Goal: Task Accomplishment & Management: Complete application form

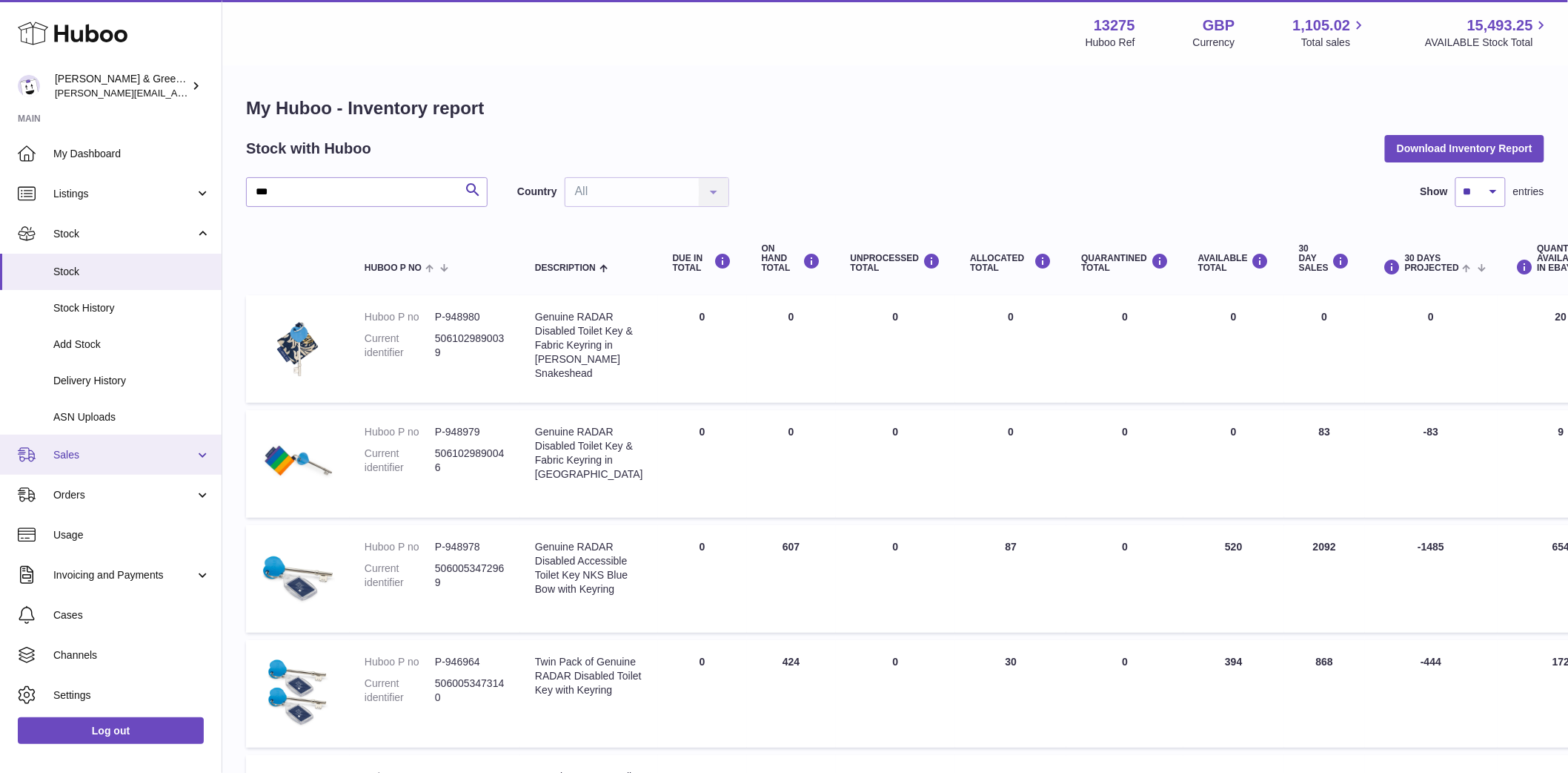
click at [135, 458] on span "Sales" at bounding box center [124, 455] width 141 height 15
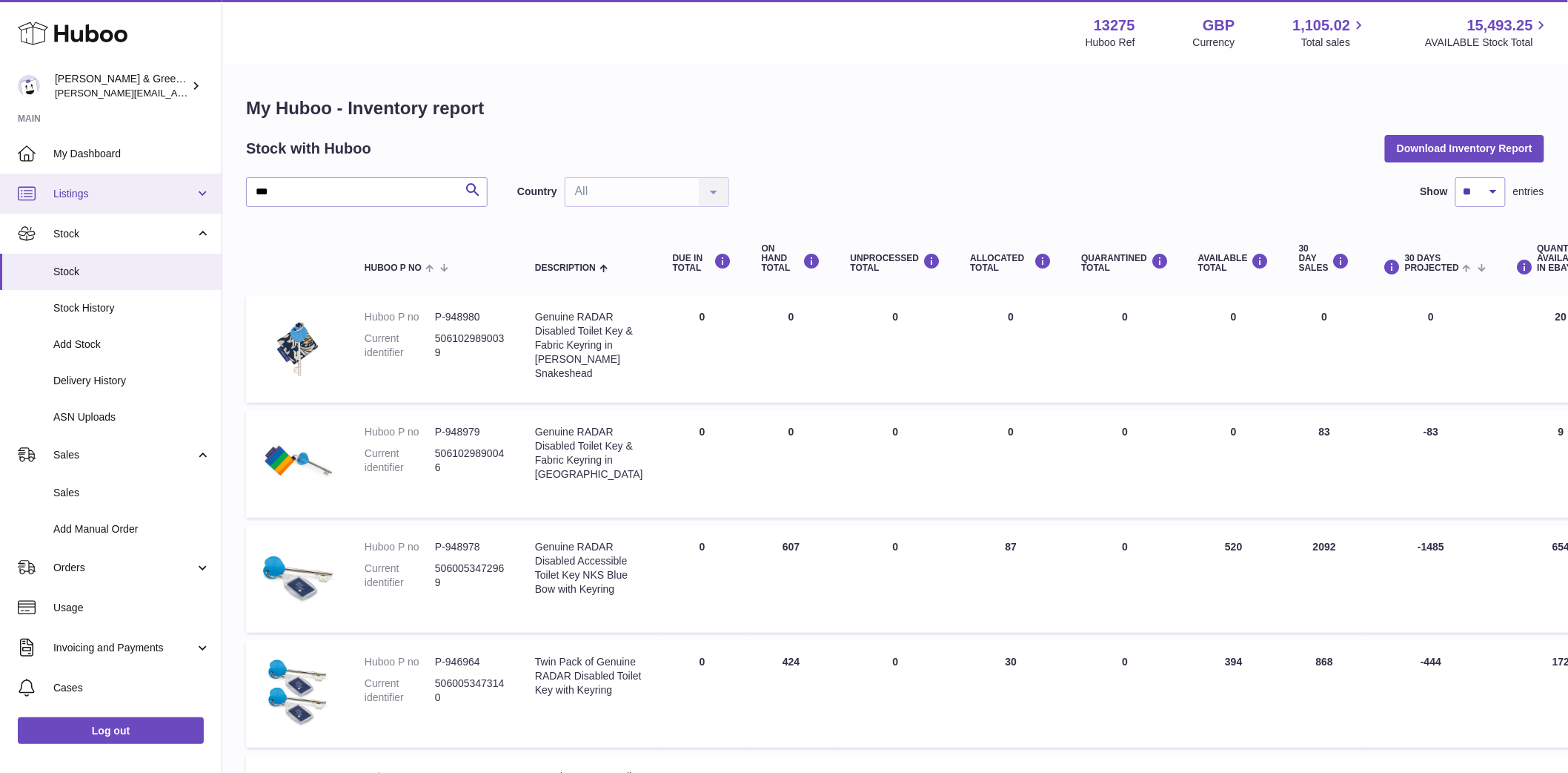
click at [127, 189] on span "Listings" at bounding box center [124, 194] width 141 height 15
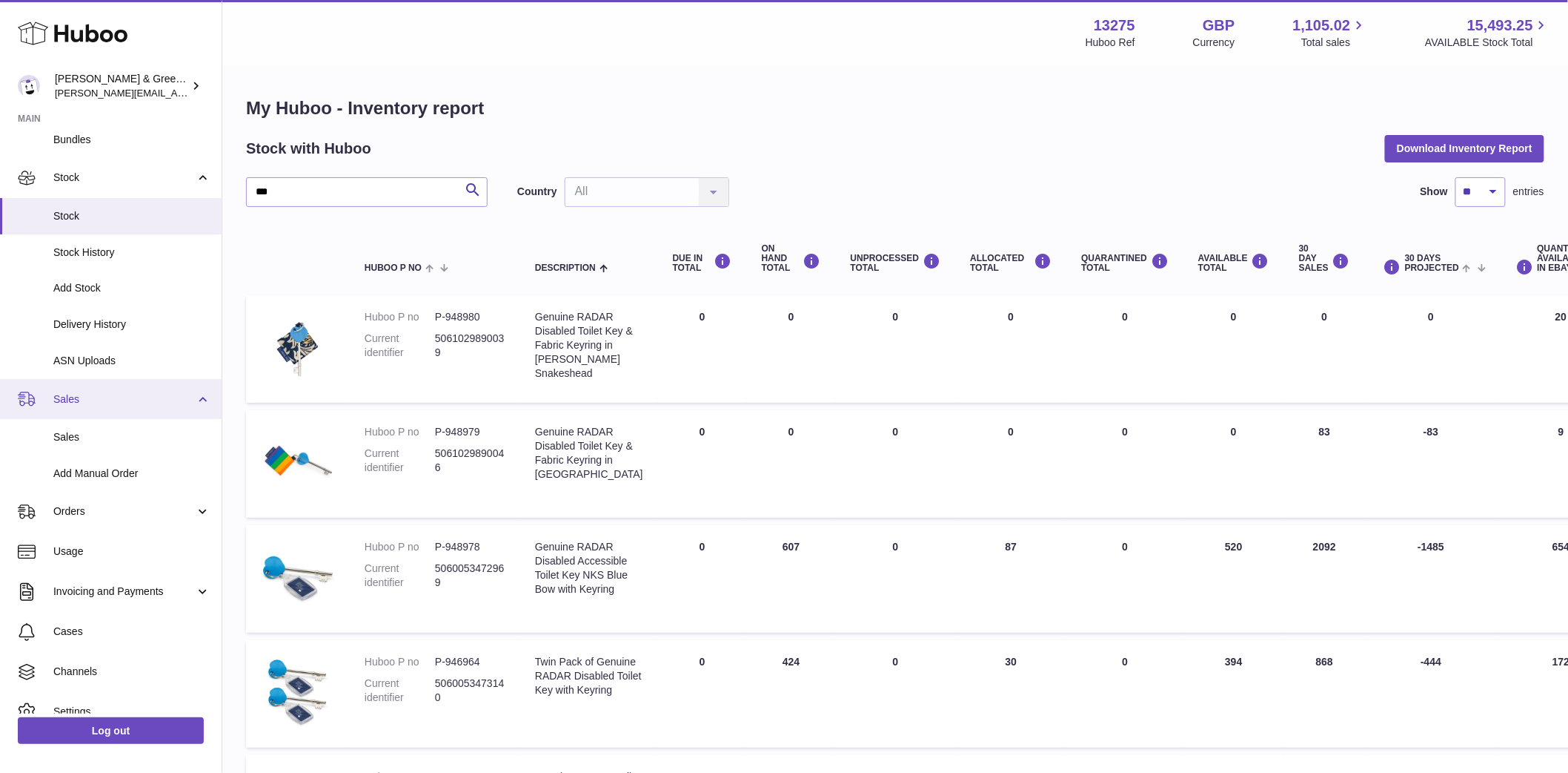
scroll to position [83, 0]
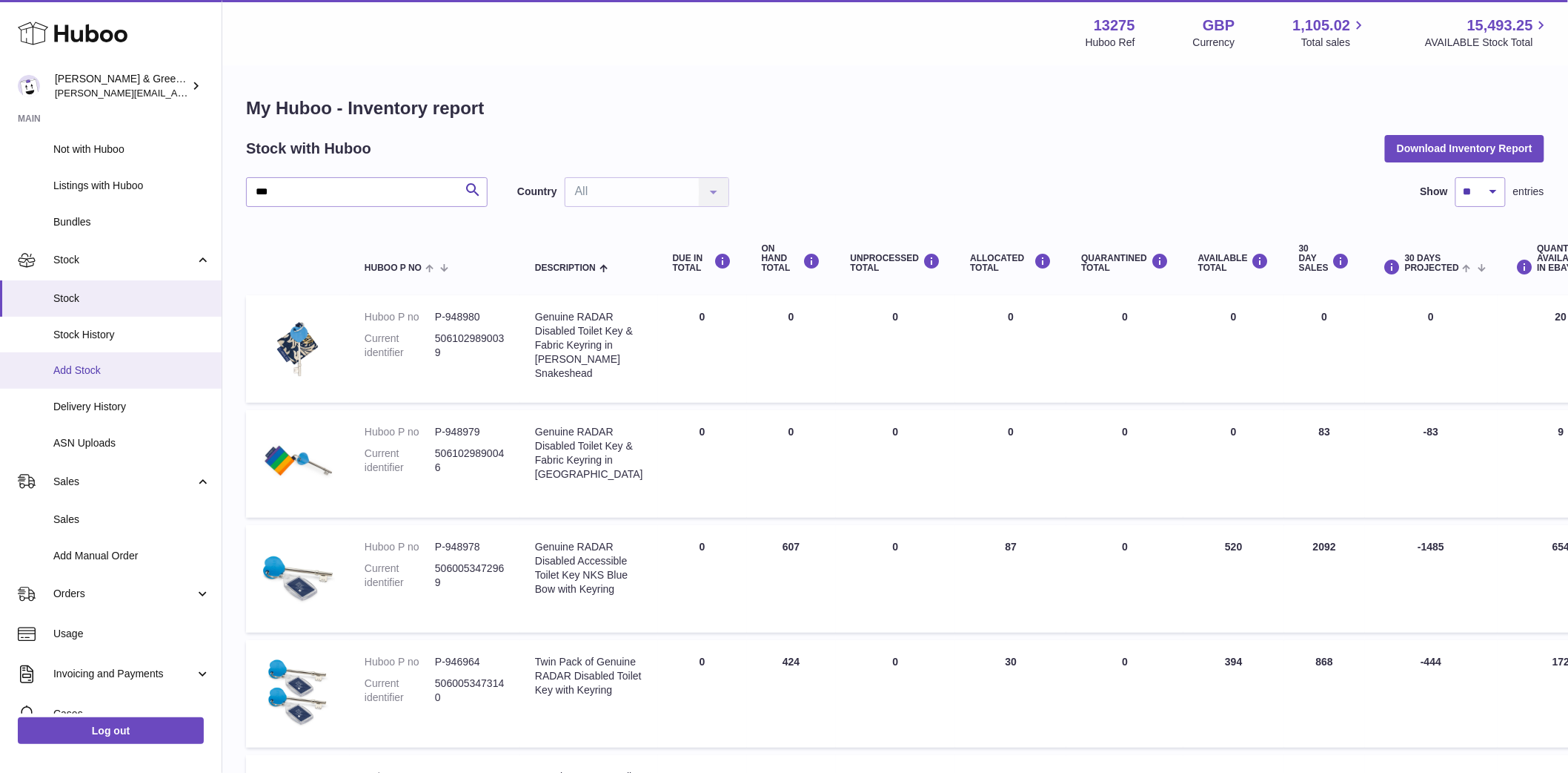
click at [123, 367] on span "Add Stock" at bounding box center [131, 370] width 157 height 15
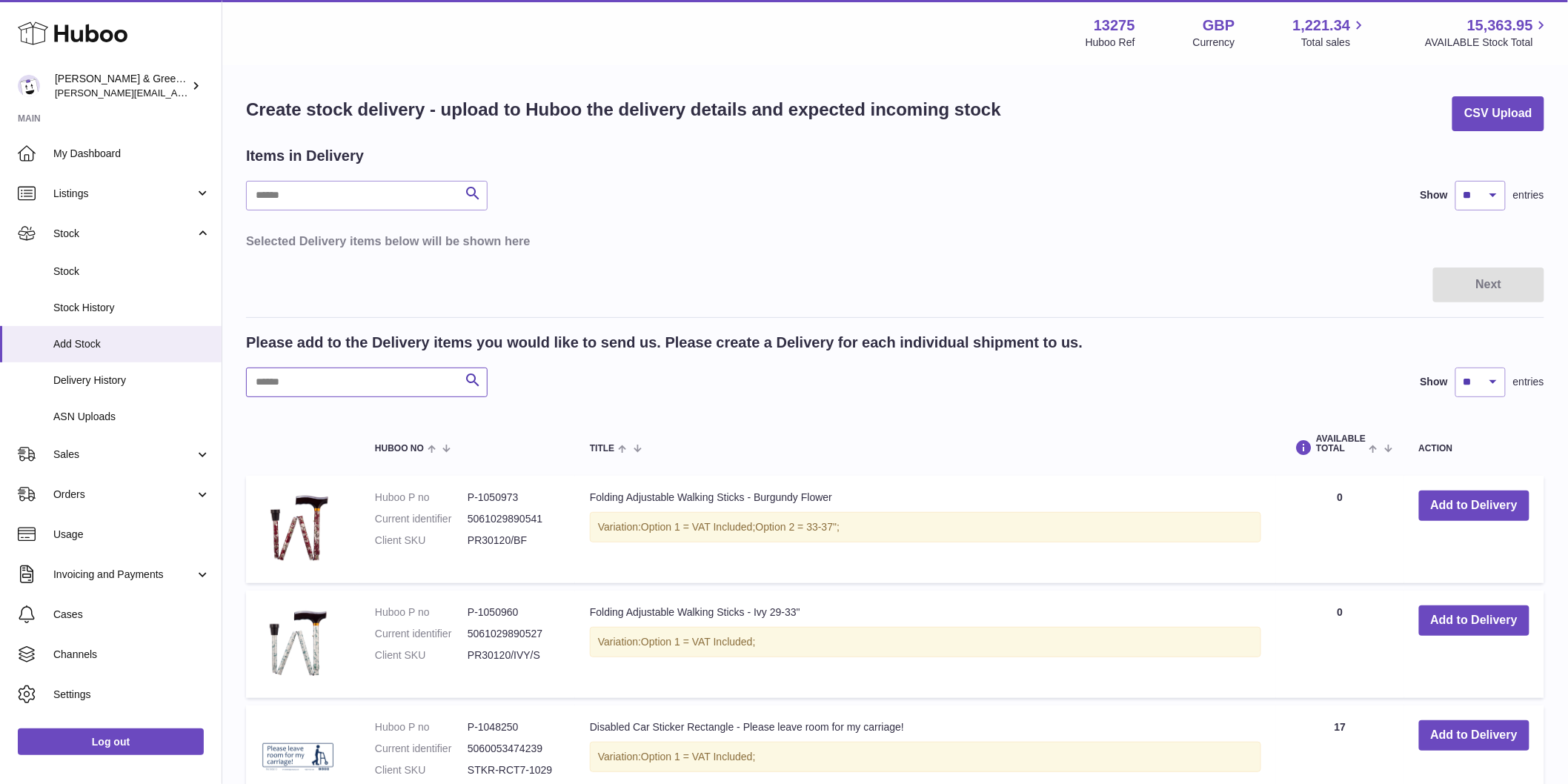
click at [348, 369] on input "text" at bounding box center [366, 382] width 241 height 30
type input "*"
type input "***"
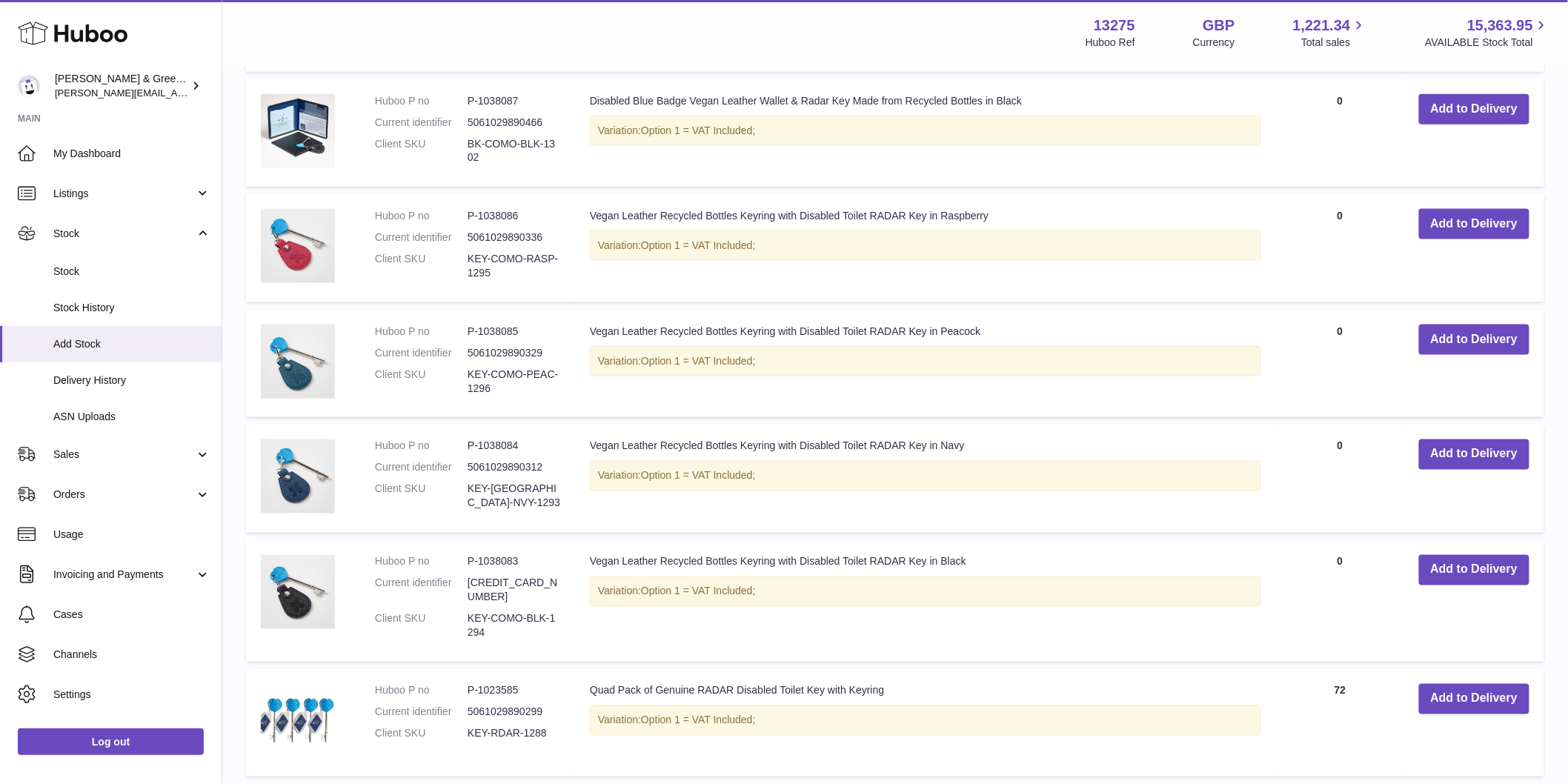
scroll to position [987, 0]
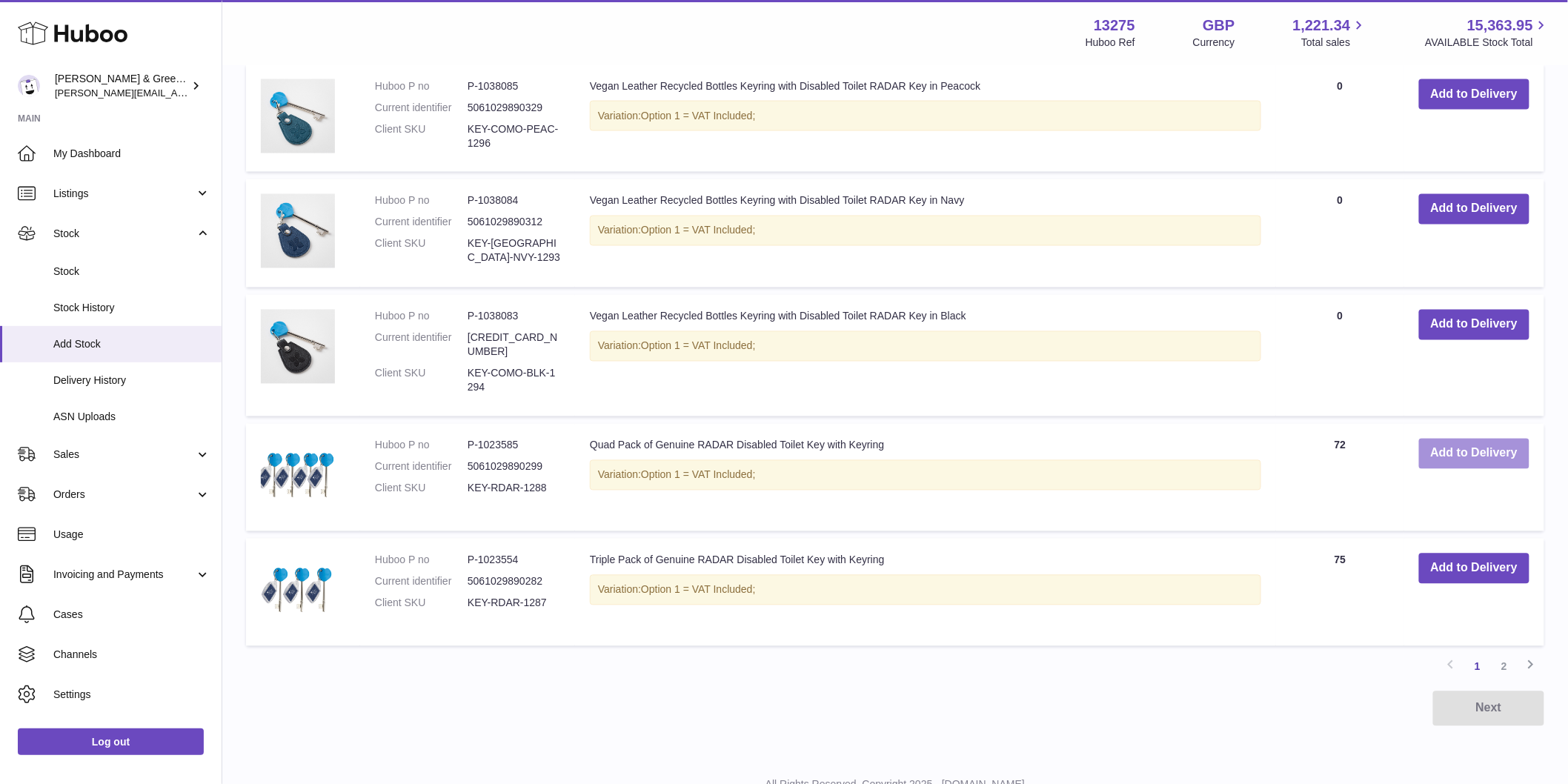
click at [1450, 447] on button "Add to Delivery" at bounding box center [1475, 454] width 111 height 31
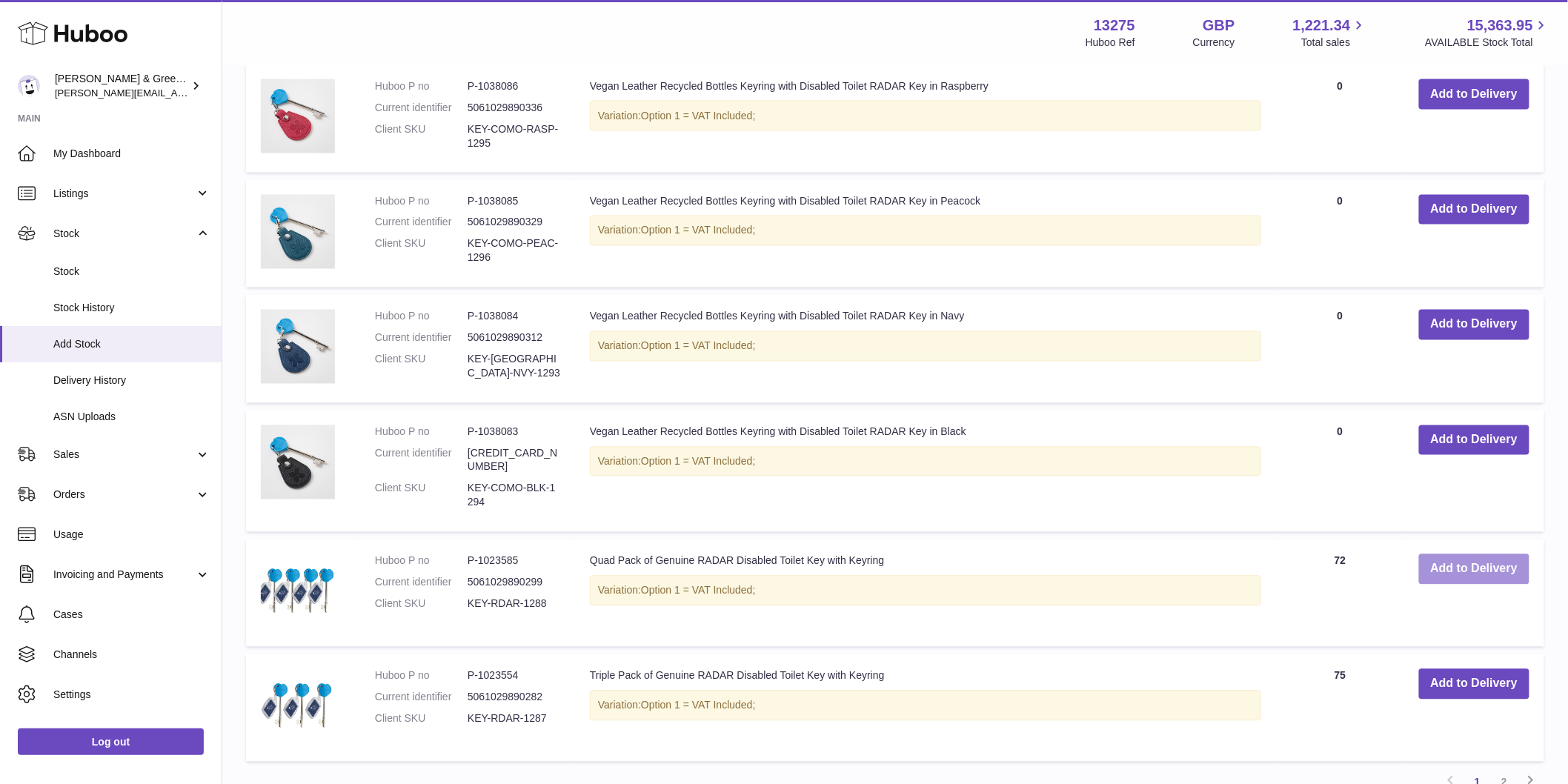
scroll to position [1128, 0]
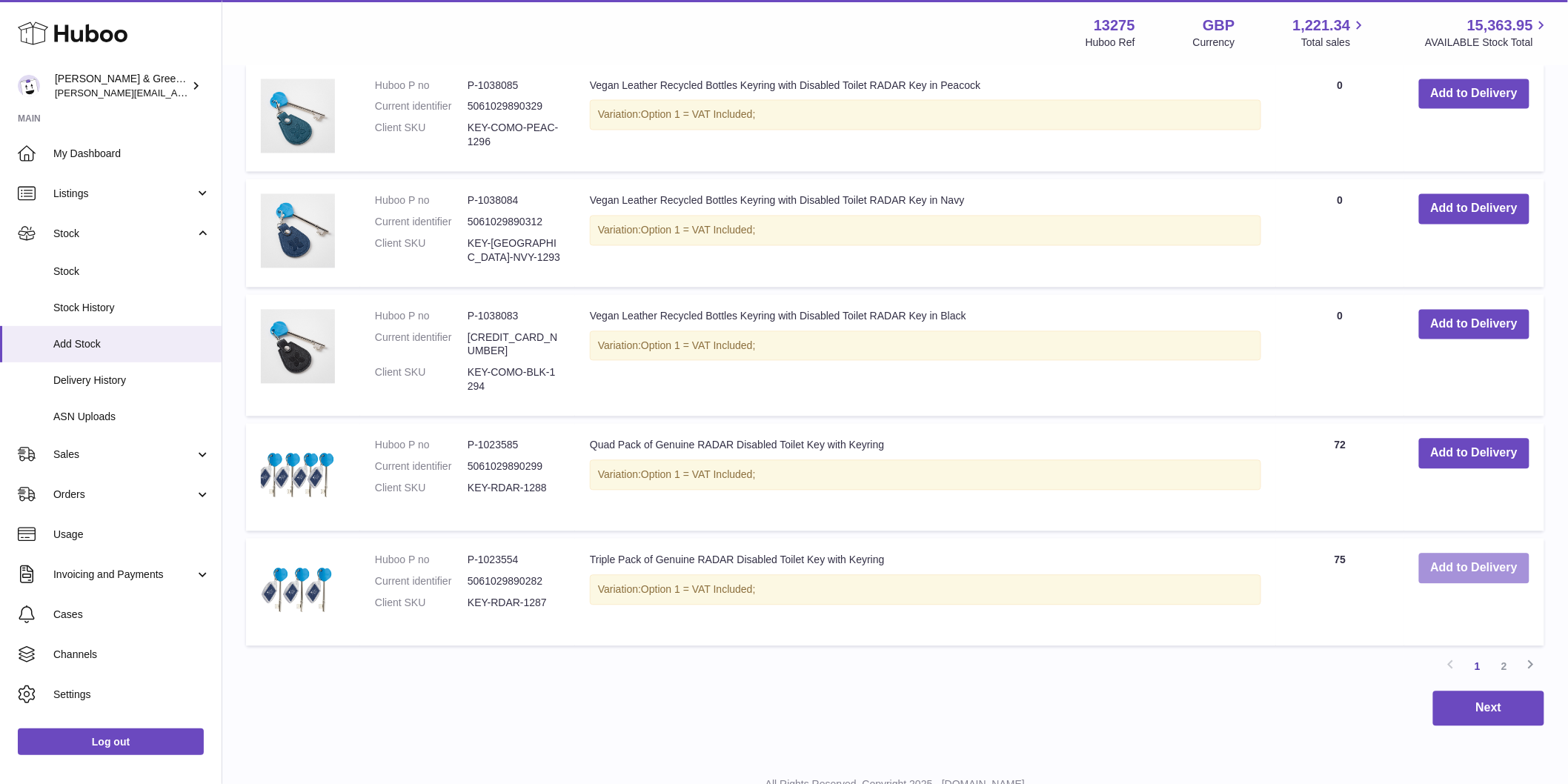
click at [1483, 553] on button "Add to Delivery" at bounding box center [1475, 568] width 111 height 31
click at [1506, 655] on link "2" at bounding box center [1504, 666] width 26 height 26
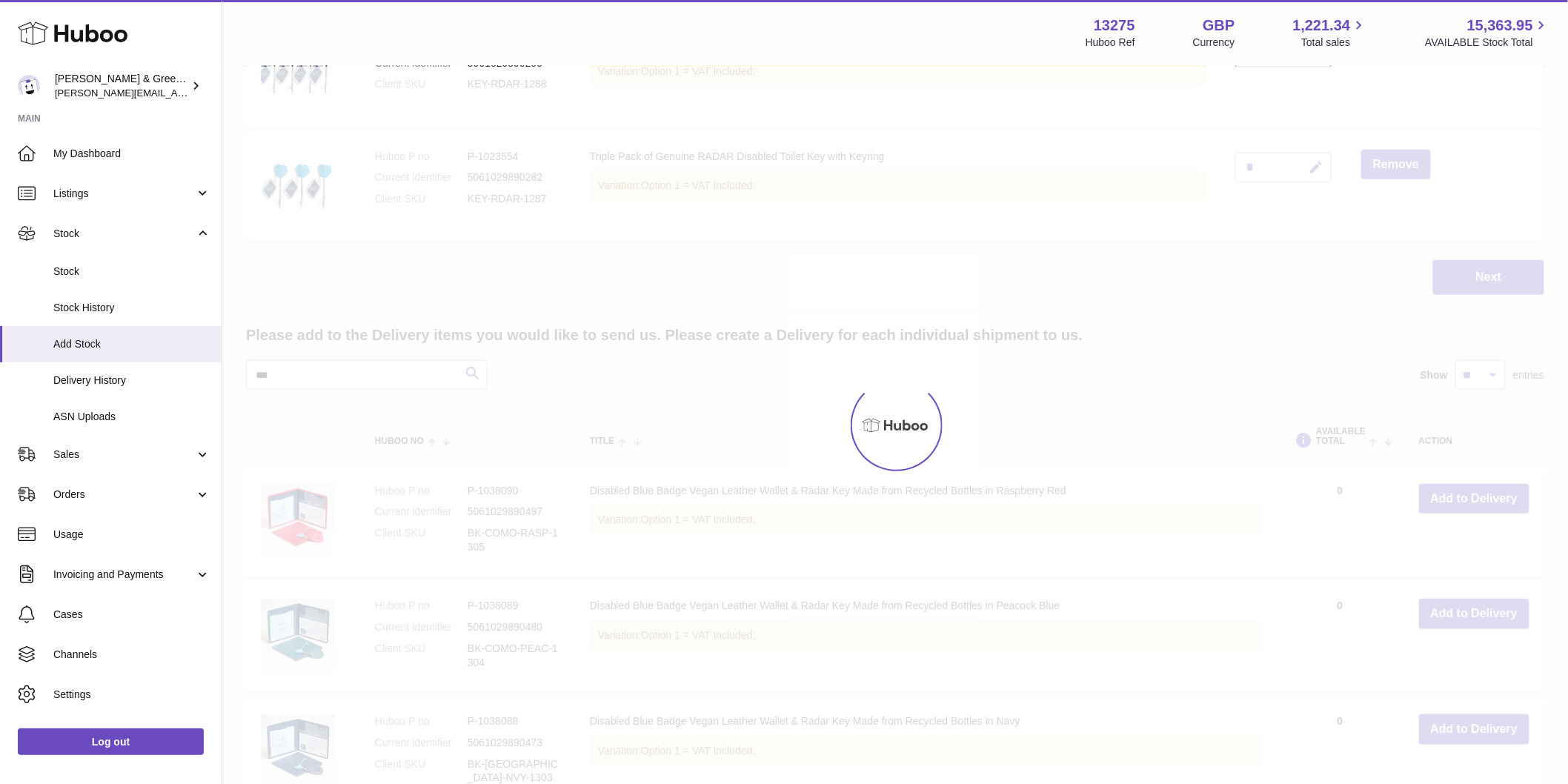
scroll to position [67, 0]
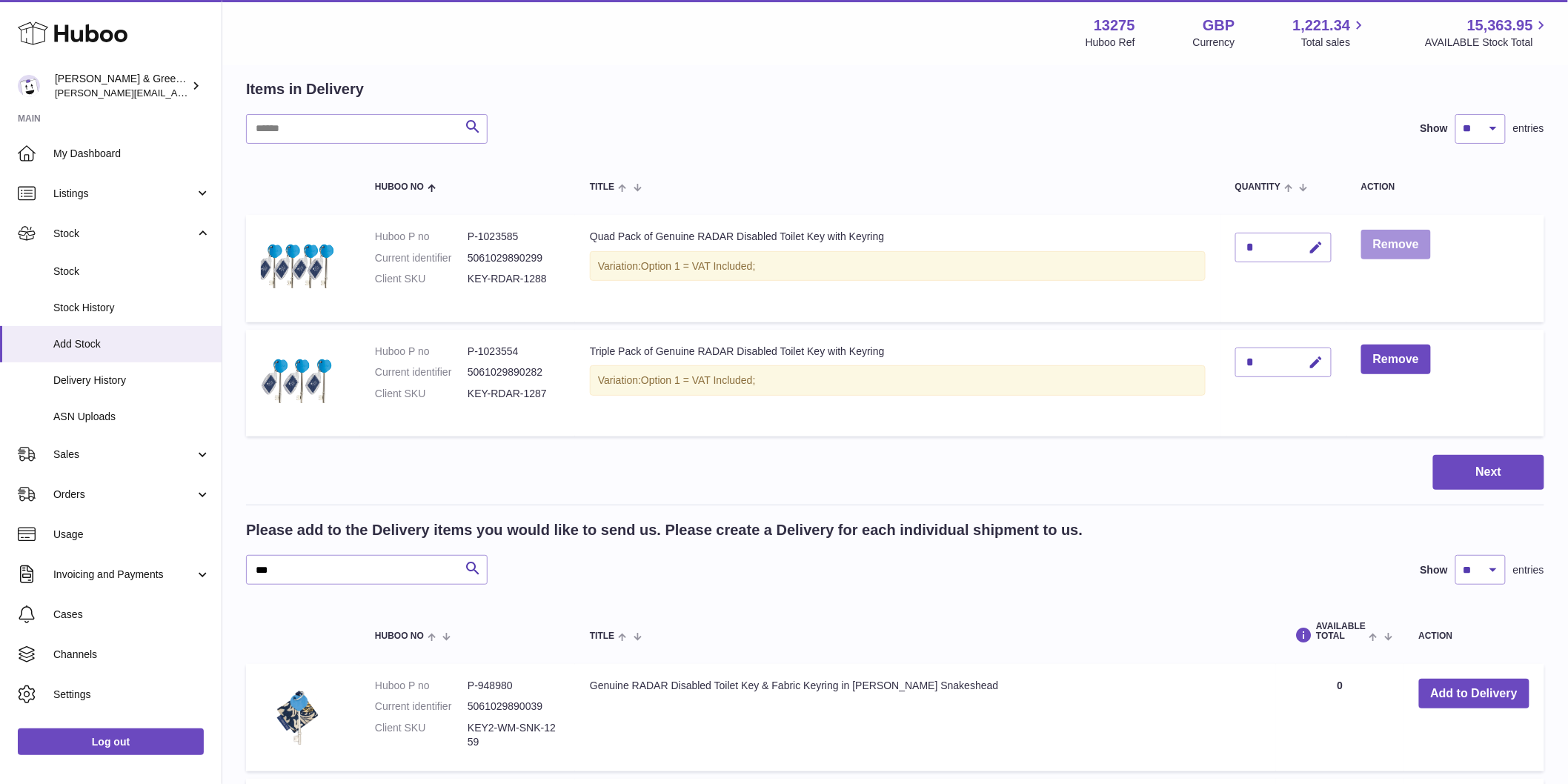
click at [1386, 249] on button "Remove" at bounding box center [1396, 245] width 70 height 31
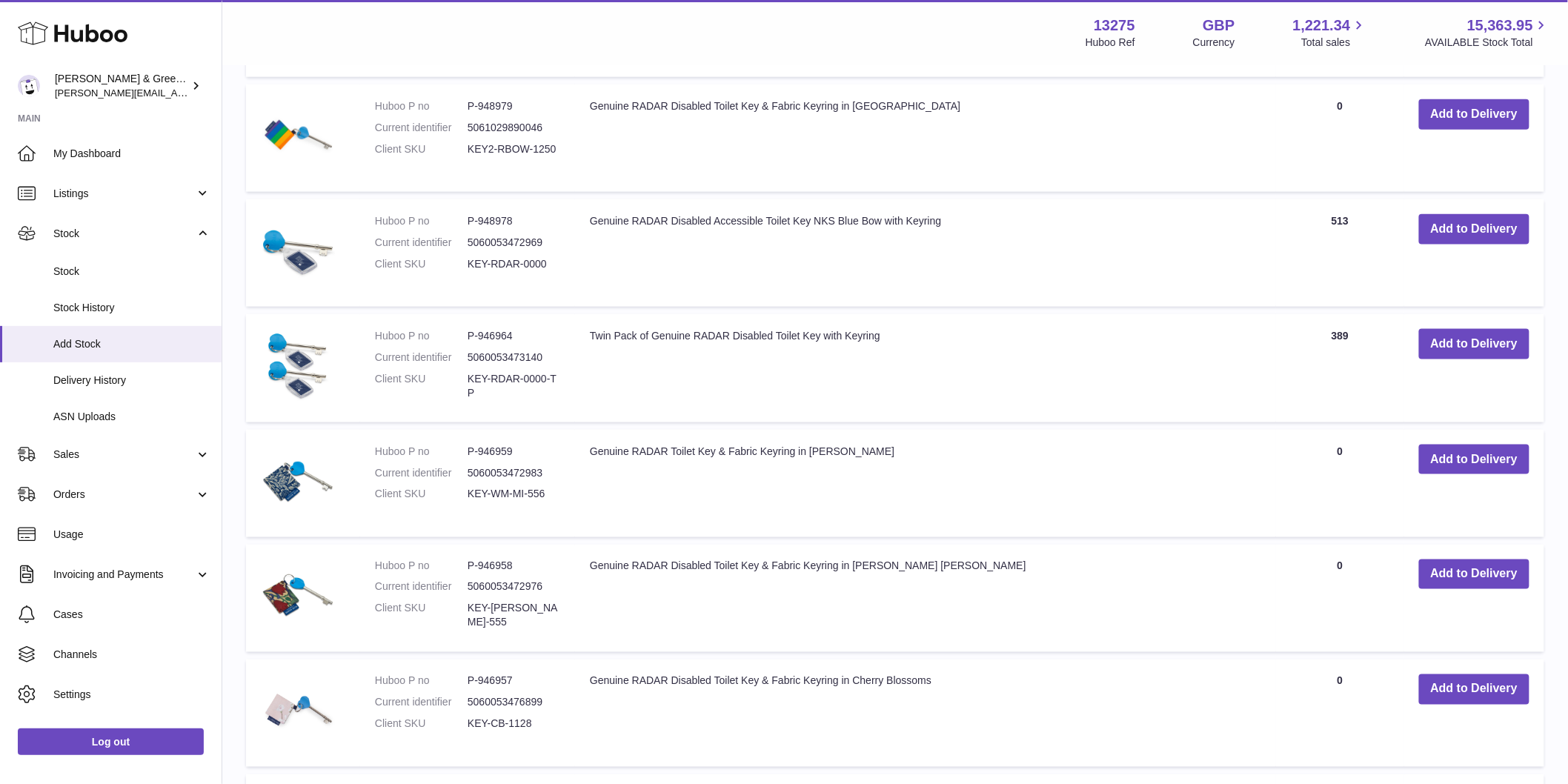
scroll to position [366, 0]
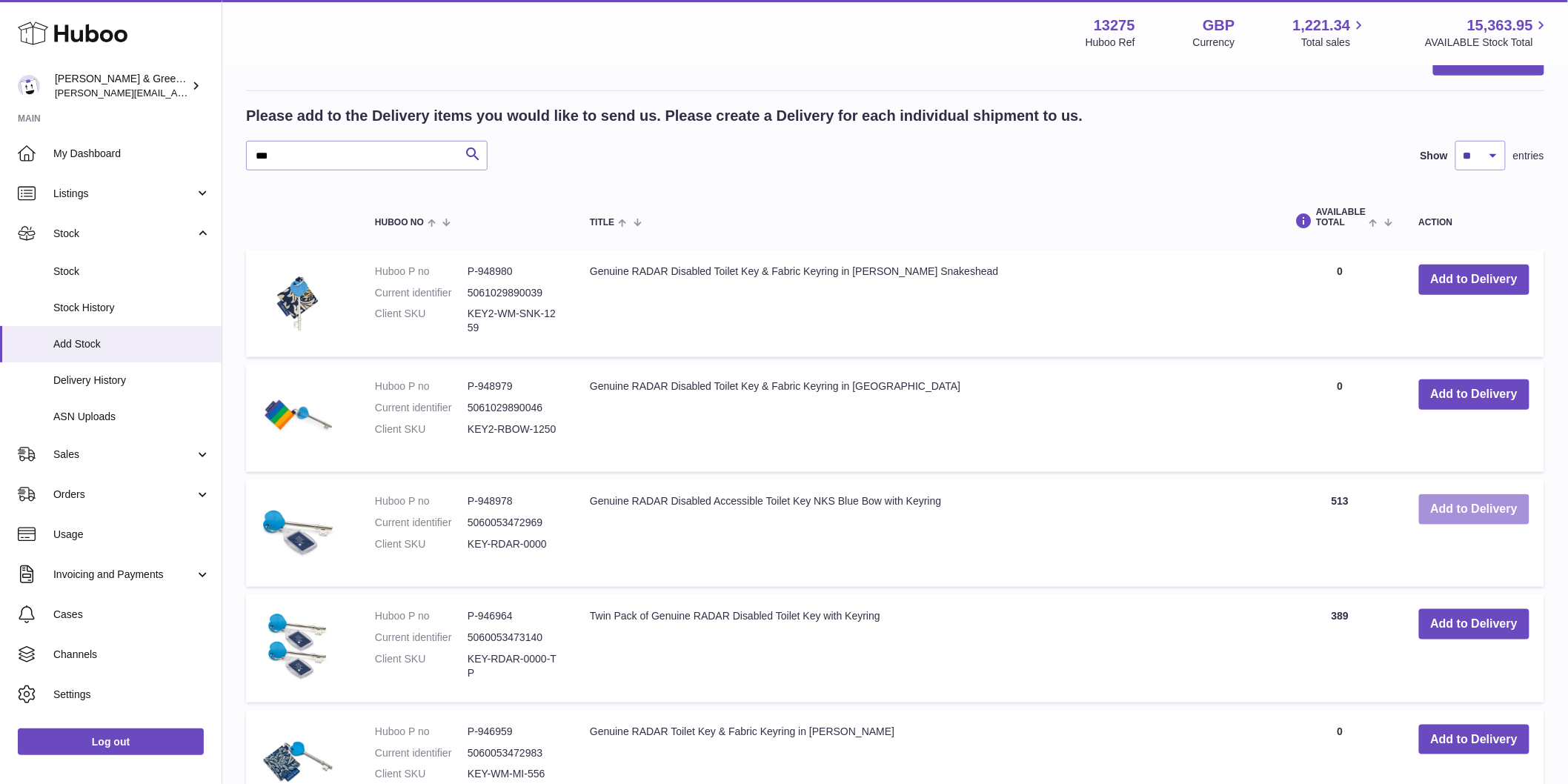
click at [1461, 517] on button "Add to Delivery" at bounding box center [1475, 509] width 111 height 31
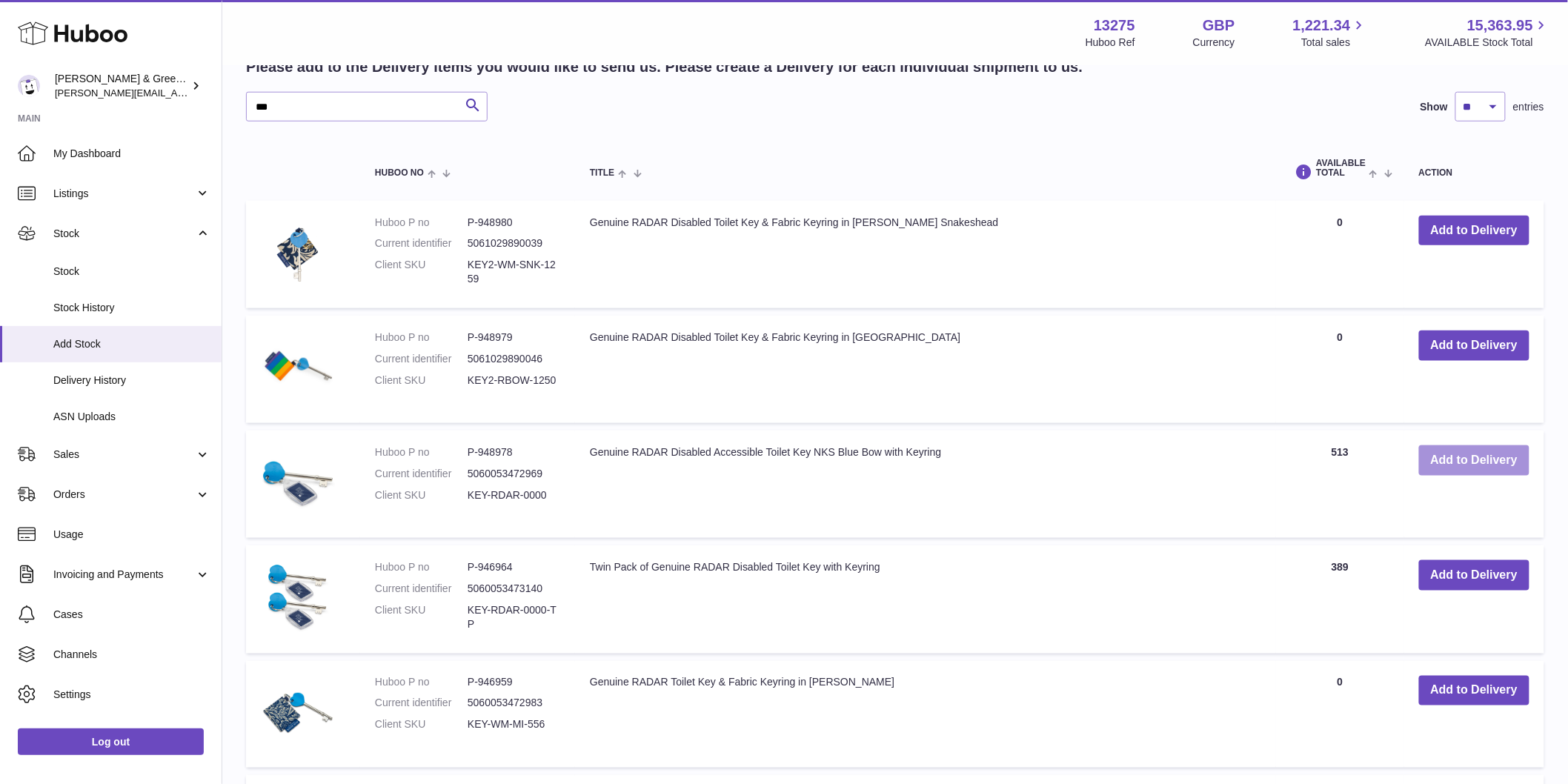
scroll to position [530, 0]
click at [1446, 565] on button "Add to Delivery" at bounding box center [1475, 575] width 111 height 31
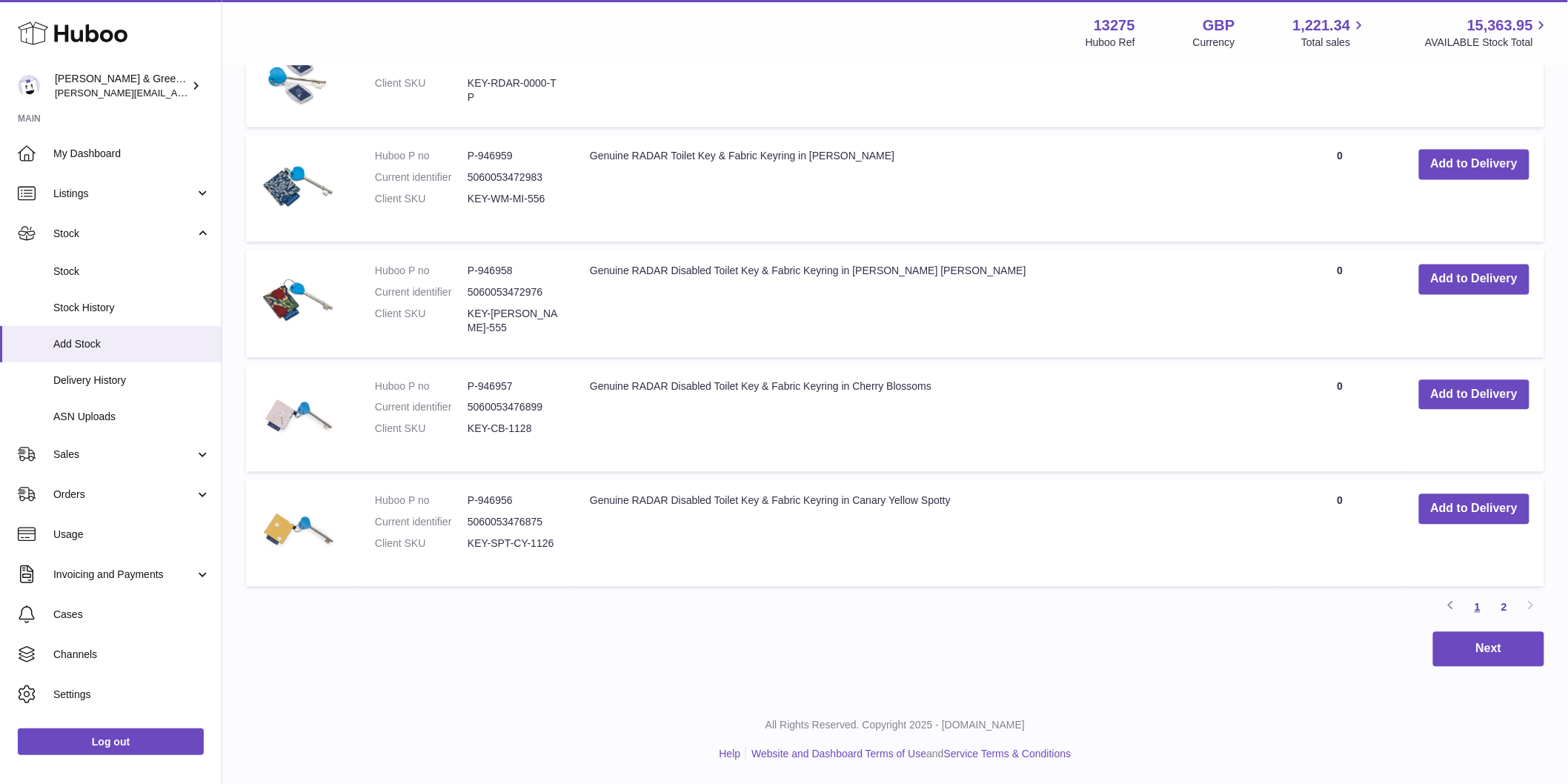
click at [1477, 607] on link "1" at bounding box center [1477, 606] width 26 height 26
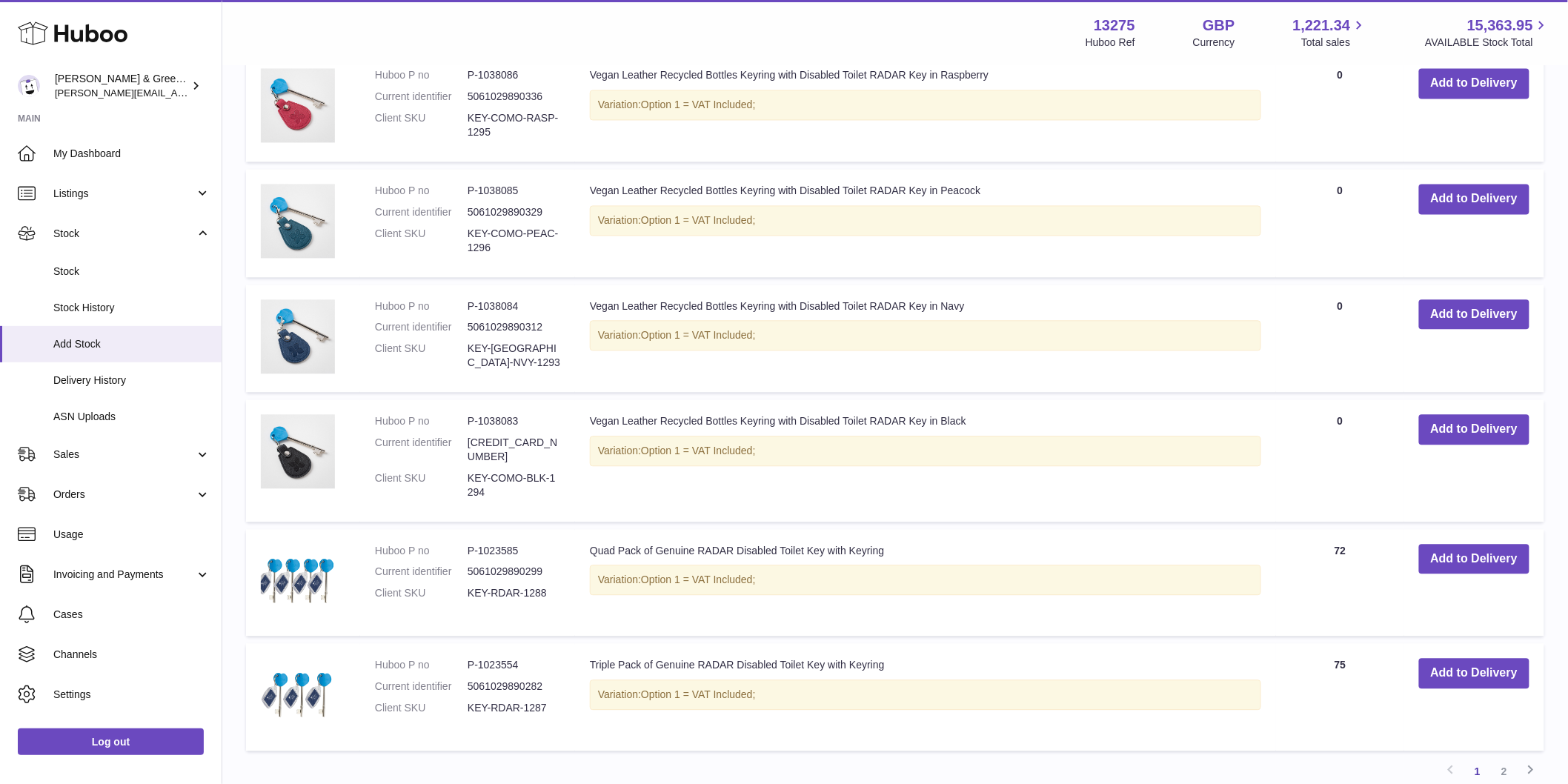
scroll to position [1403, 0]
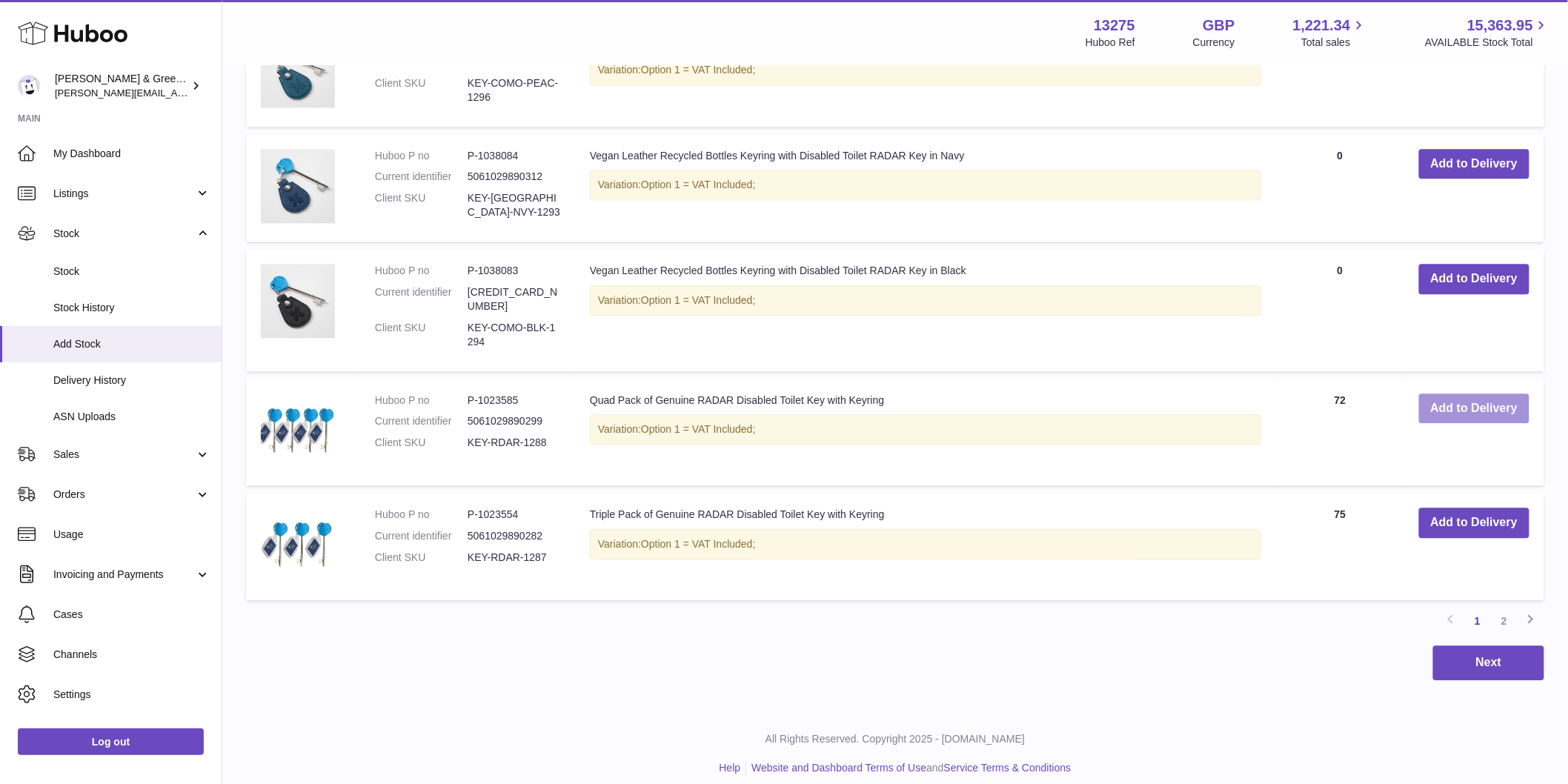
click at [1464, 393] on button "Add to Delivery" at bounding box center [1475, 409] width 111 height 31
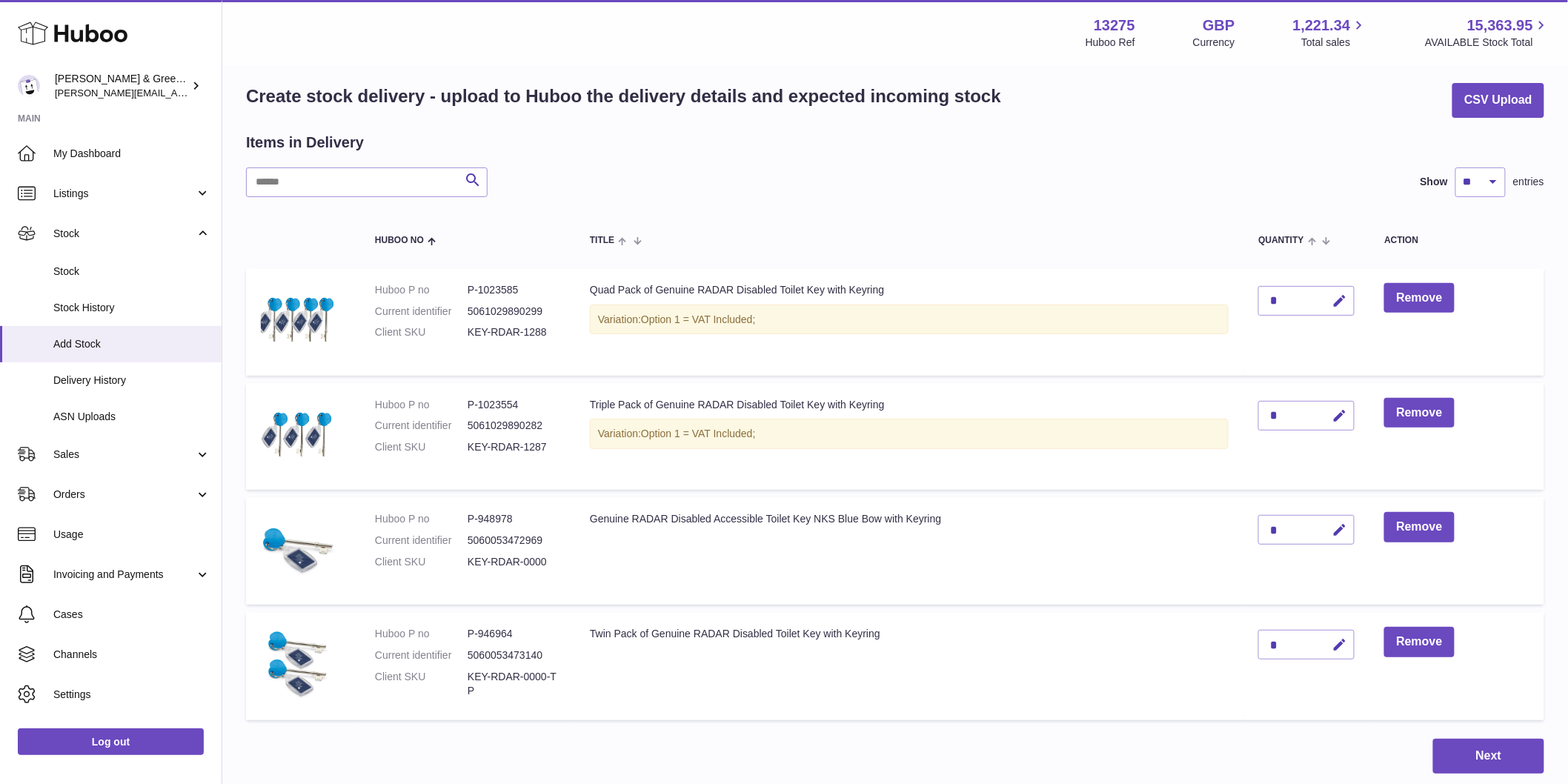
scroll to position [0, 0]
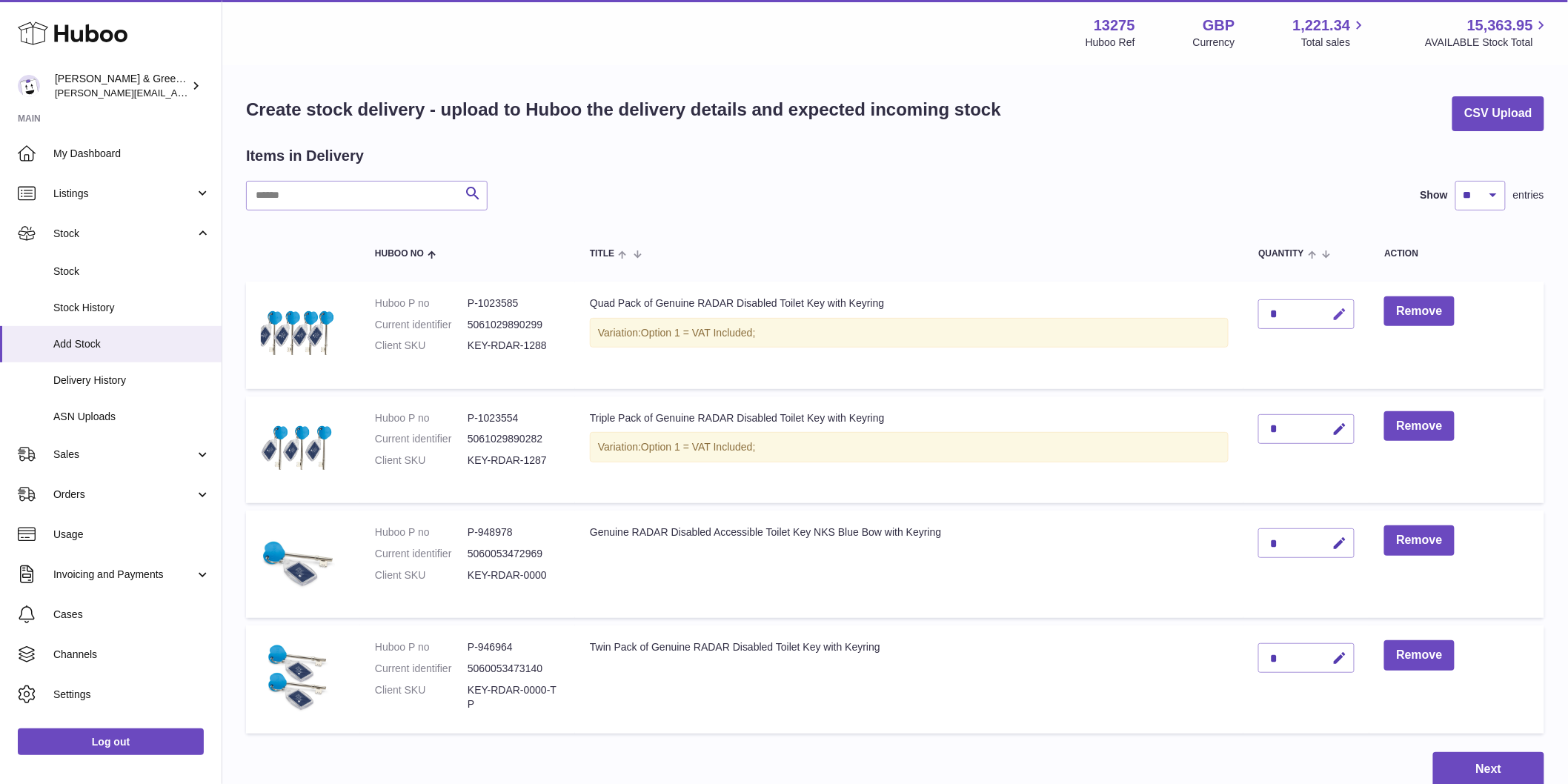
click at [1334, 314] on icon "button" at bounding box center [1339, 314] width 15 height 15
drag, startPoint x: 1280, startPoint y: 314, endPoint x: 1229, endPoint y: 320, distance: 51.4
click at [1232, 320] on tr "Huboo P no P-1023585 Current identifier 5061029890299 Client SKU KEY-RDAR-1288 …" at bounding box center [895, 335] width 1299 height 107
type input "**"
click at [1340, 432] on icon "button" at bounding box center [1339, 429] width 15 height 15
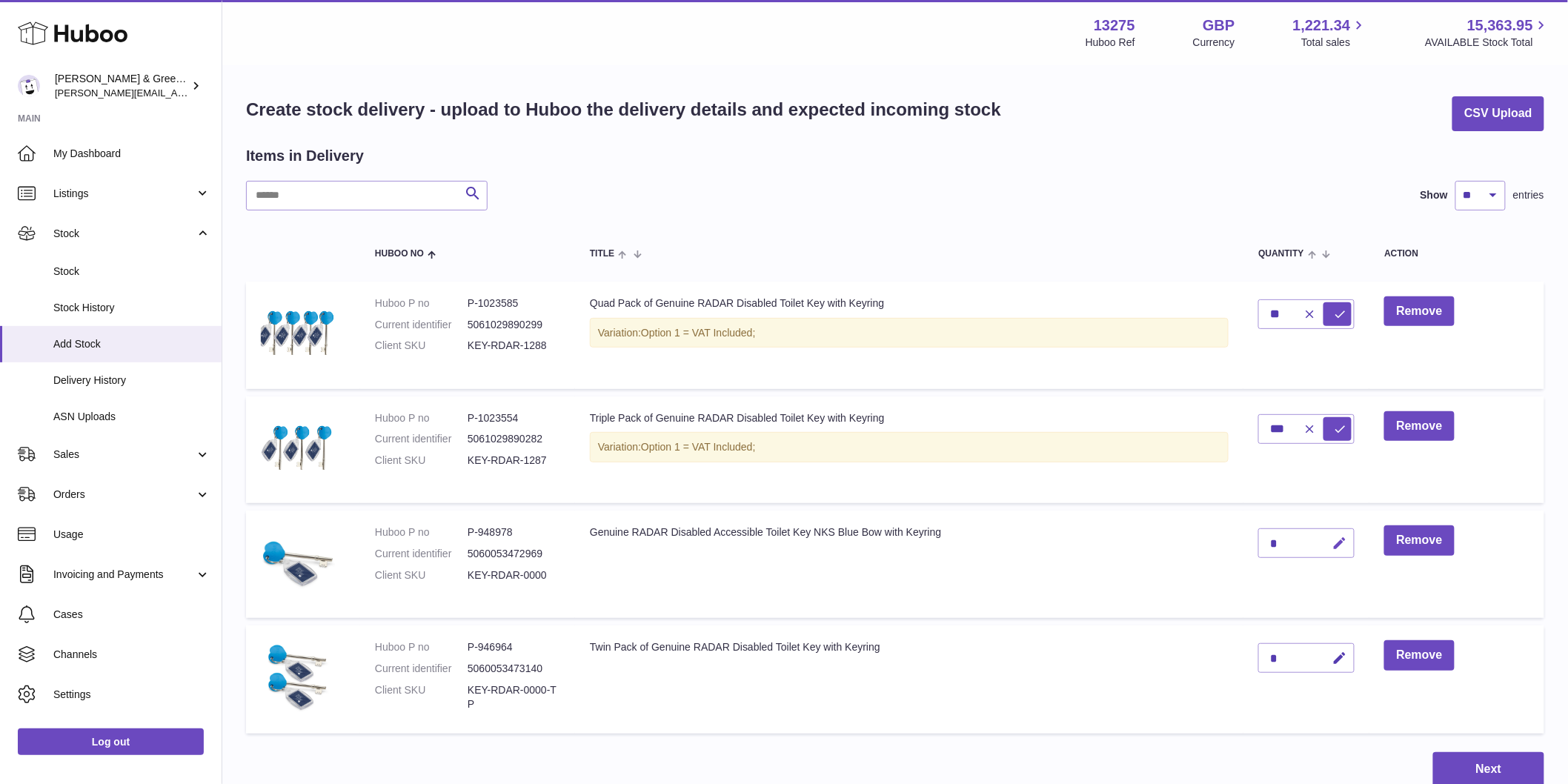
click at [1340, 546] on icon "button" at bounding box center [1339, 543] width 15 height 15
click at [1333, 315] on icon "submit" at bounding box center [1339, 314] width 14 height 14
click at [1339, 432] on icon "button" at bounding box center [1339, 429] width 15 height 15
type input "***"
click at [1330, 430] on button "submit" at bounding box center [1338, 429] width 28 height 24
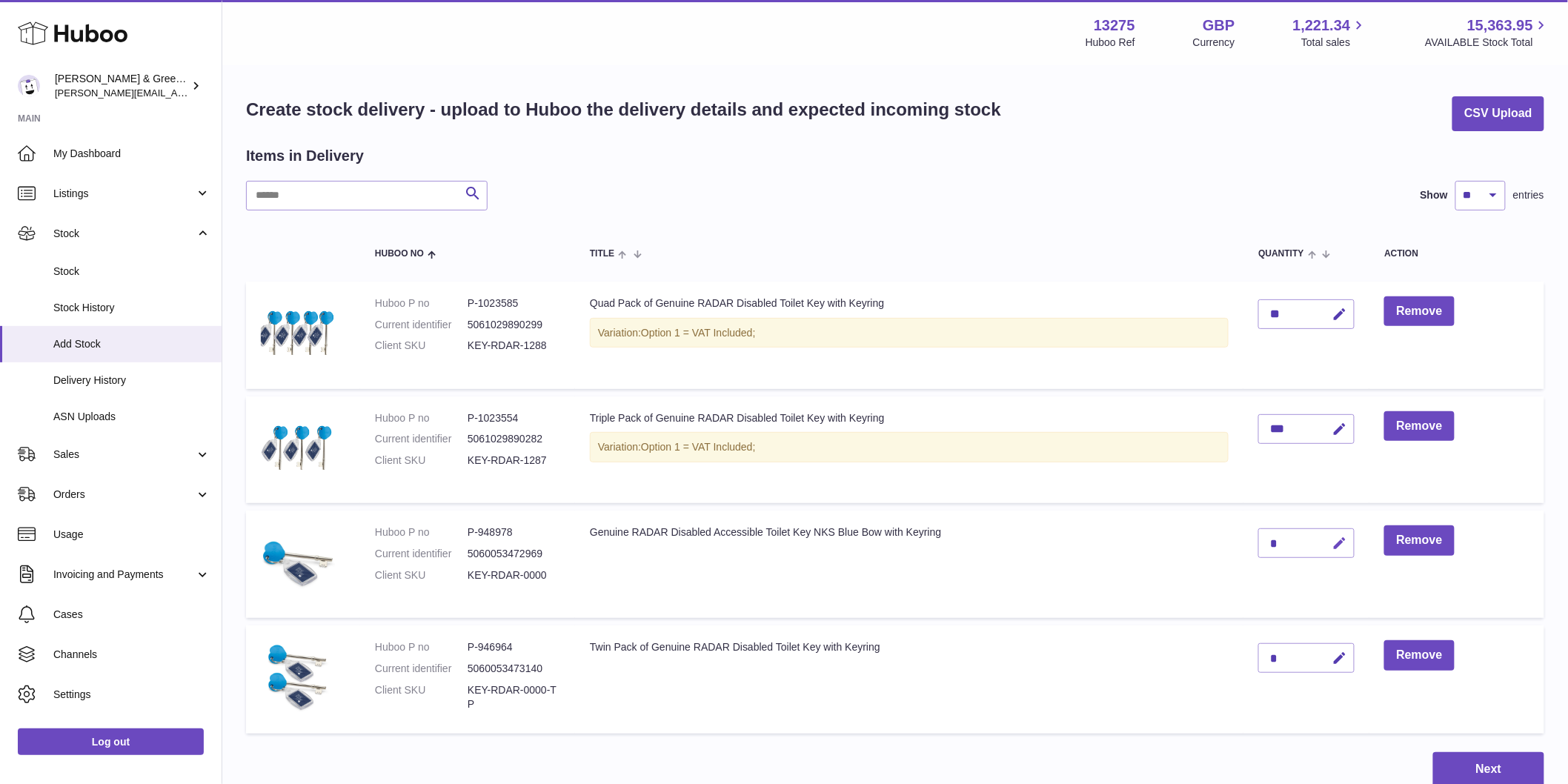
click at [1336, 543] on icon "button" at bounding box center [1339, 543] width 15 height 15
type input "****"
click at [1331, 542] on button "submit" at bounding box center [1338, 543] width 28 height 24
click at [1328, 665] on button "button" at bounding box center [1337, 658] width 34 height 31
type input "***"
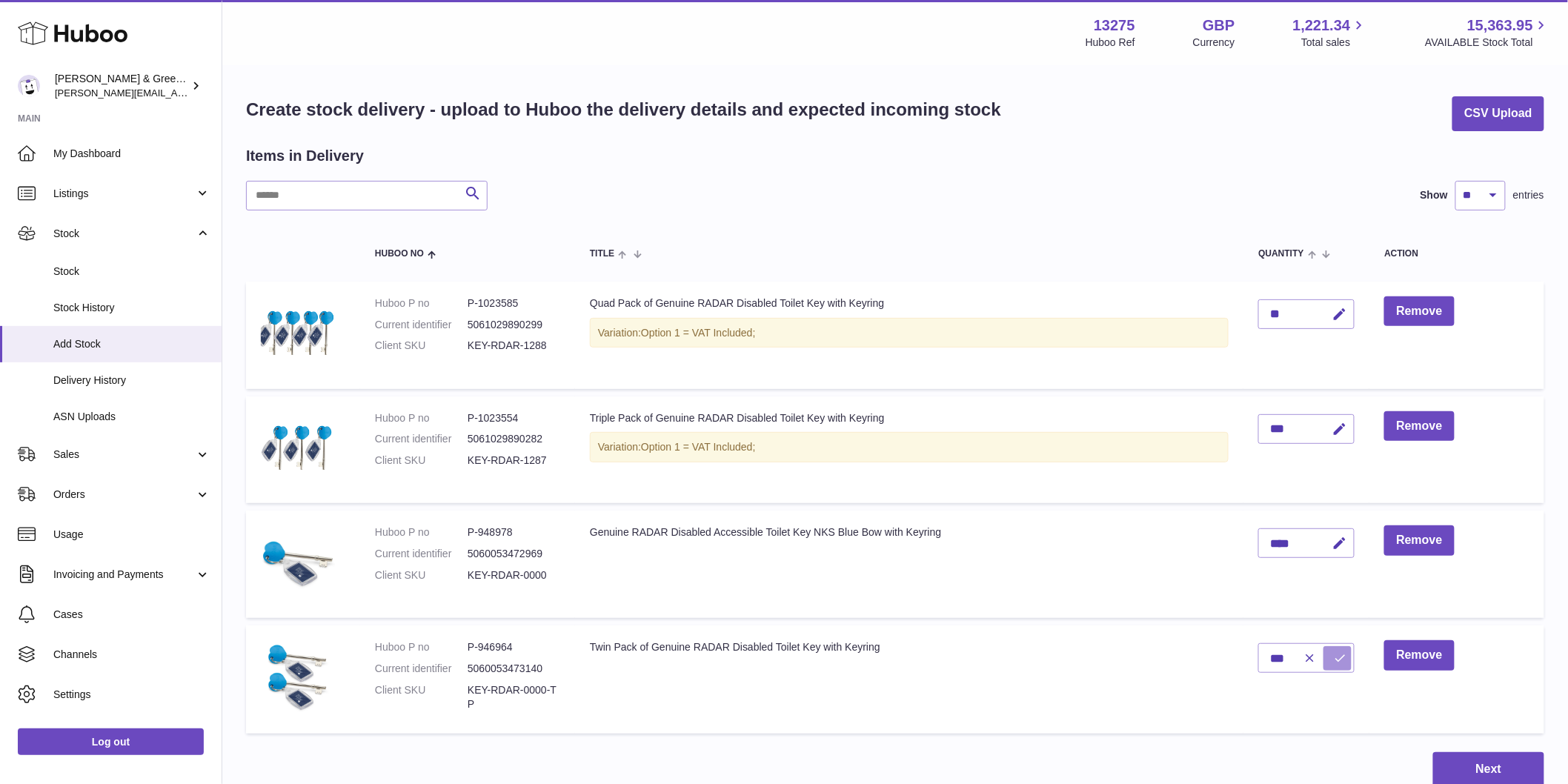
click at [1331, 670] on button "submit" at bounding box center [1338, 658] width 28 height 24
click at [1338, 546] on icon "button" at bounding box center [1339, 543] width 15 height 15
click at [1288, 539] on input "****" at bounding box center [1307, 543] width 96 height 30
type input "****"
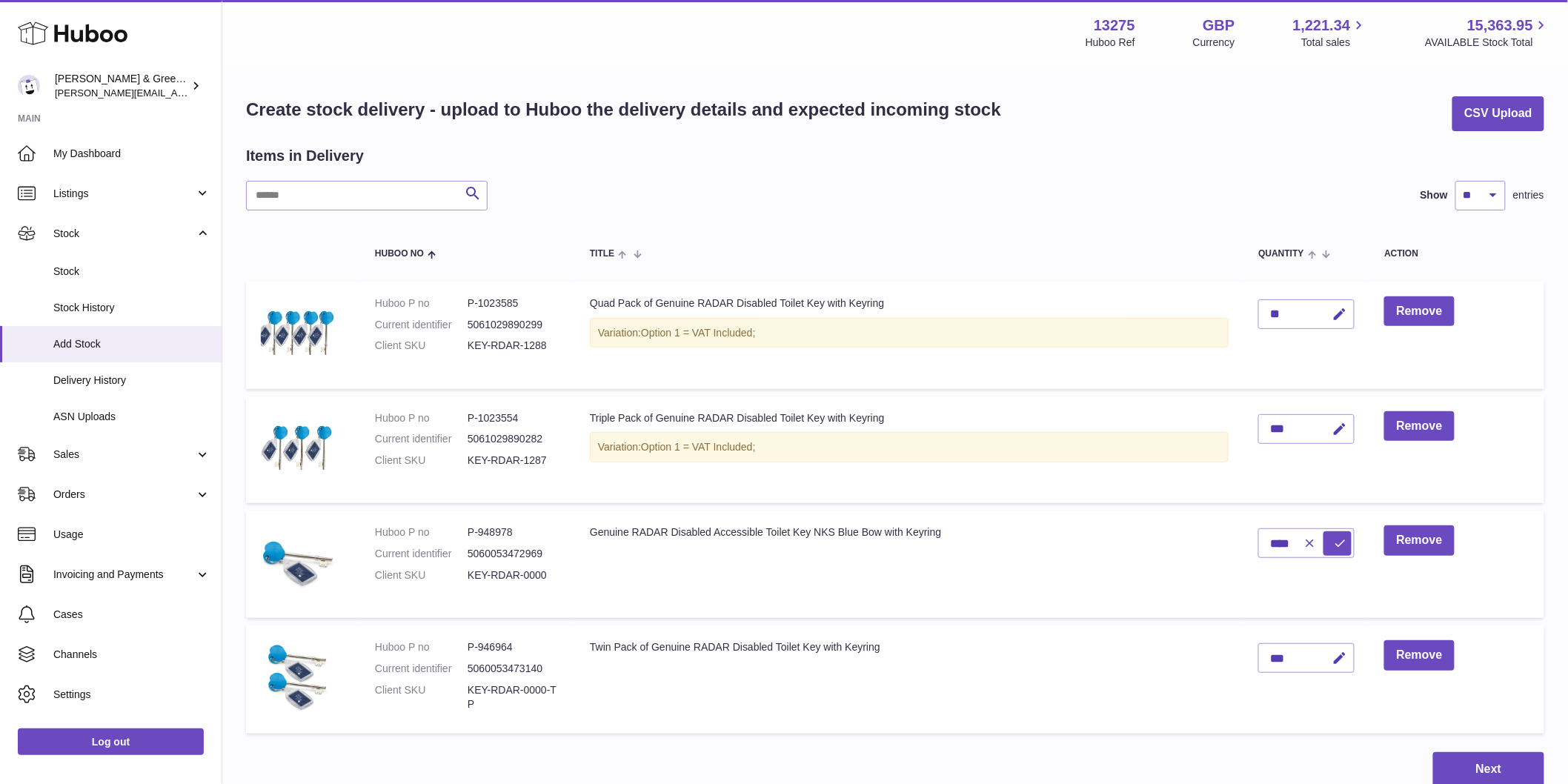
click at [1167, 549] on td "Genuine RADAR Disabled Accessible Toilet Key NKS Blue Bow with Keyring" at bounding box center [909, 564] width 668 height 107
click at [1333, 545] on icon "submit" at bounding box center [1339, 543] width 14 height 14
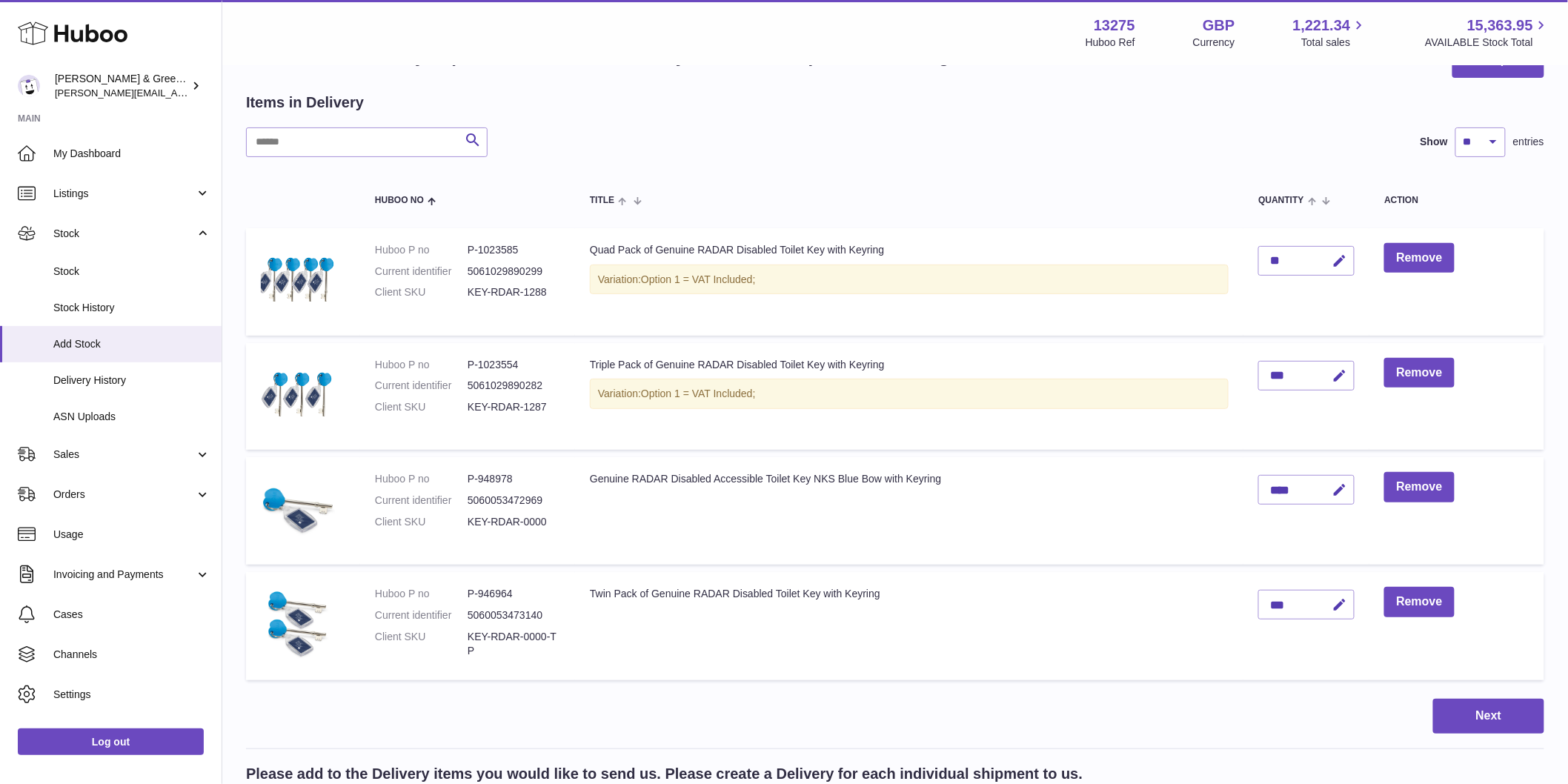
scroll to position [82, 0]
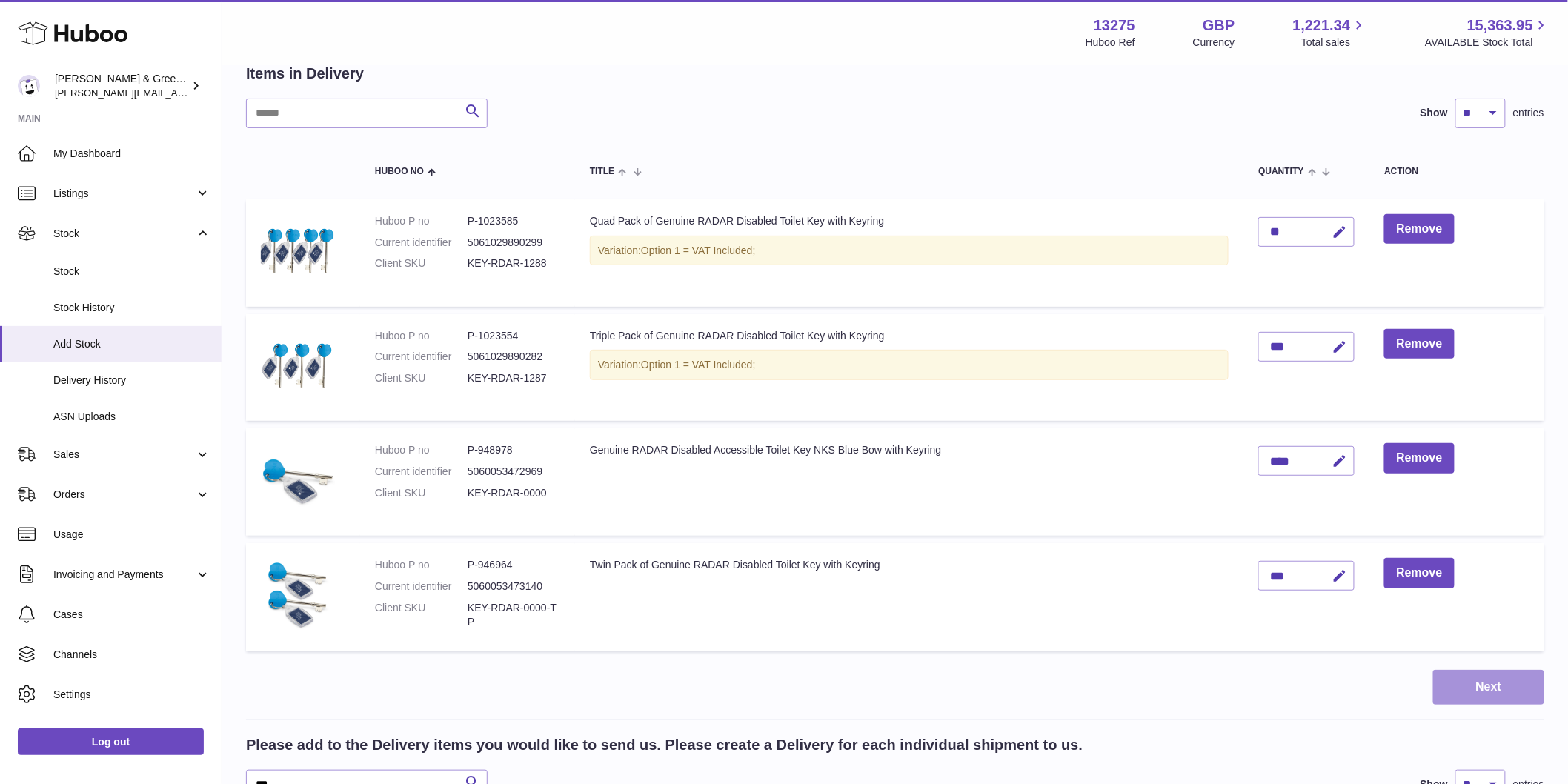
click at [1486, 678] on button "Next" at bounding box center [1488, 687] width 112 height 34
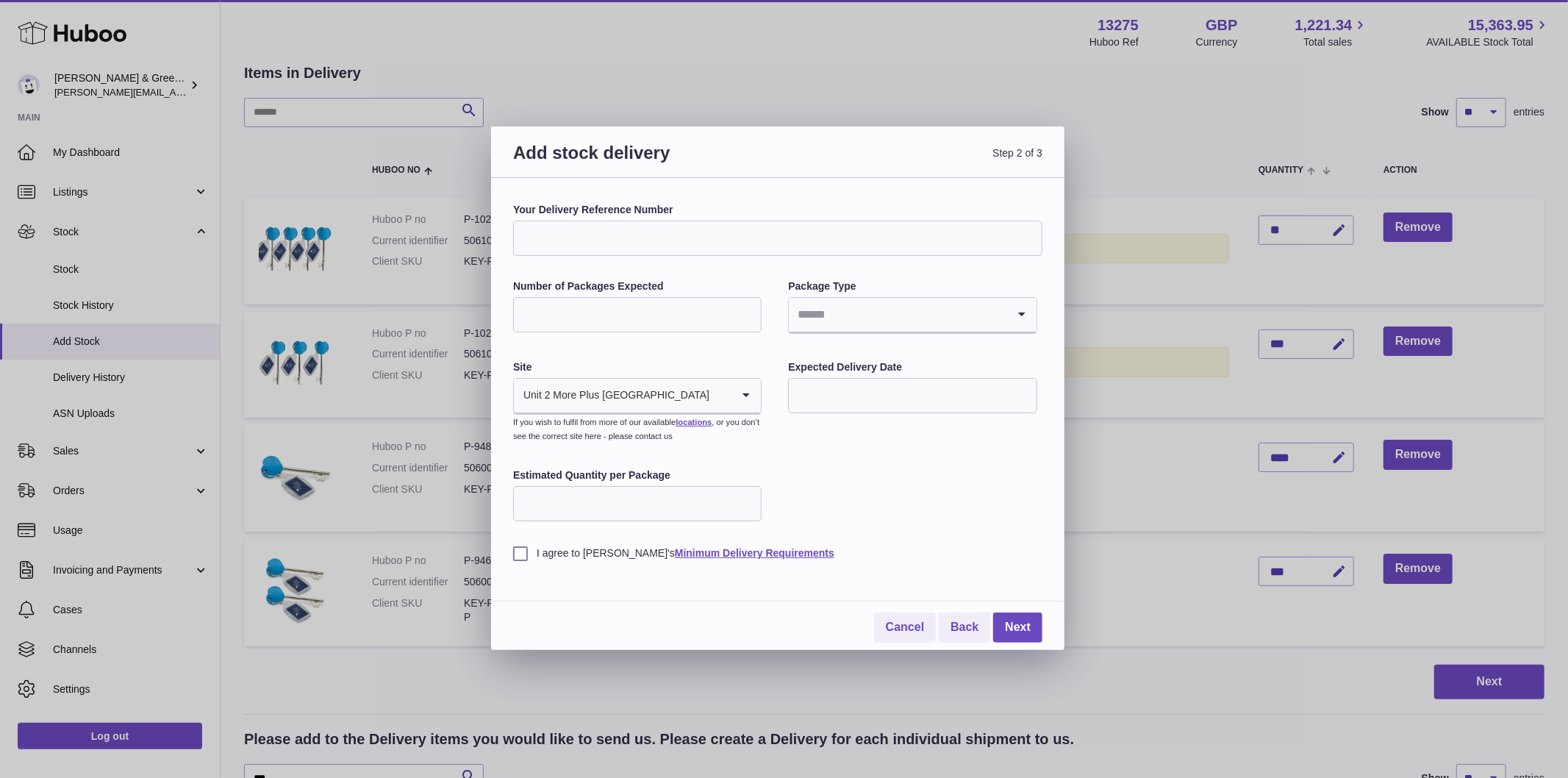
click at [631, 240] on input "Your Delivery Reference Number" at bounding box center [777, 237] width 529 height 35
type input "*"
click at [601, 236] on input "**********" at bounding box center [777, 237] width 529 height 35
type input "**********"
click at [622, 305] on input "Number of Packages Expected" at bounding box center [637, 314] width 248 height 35
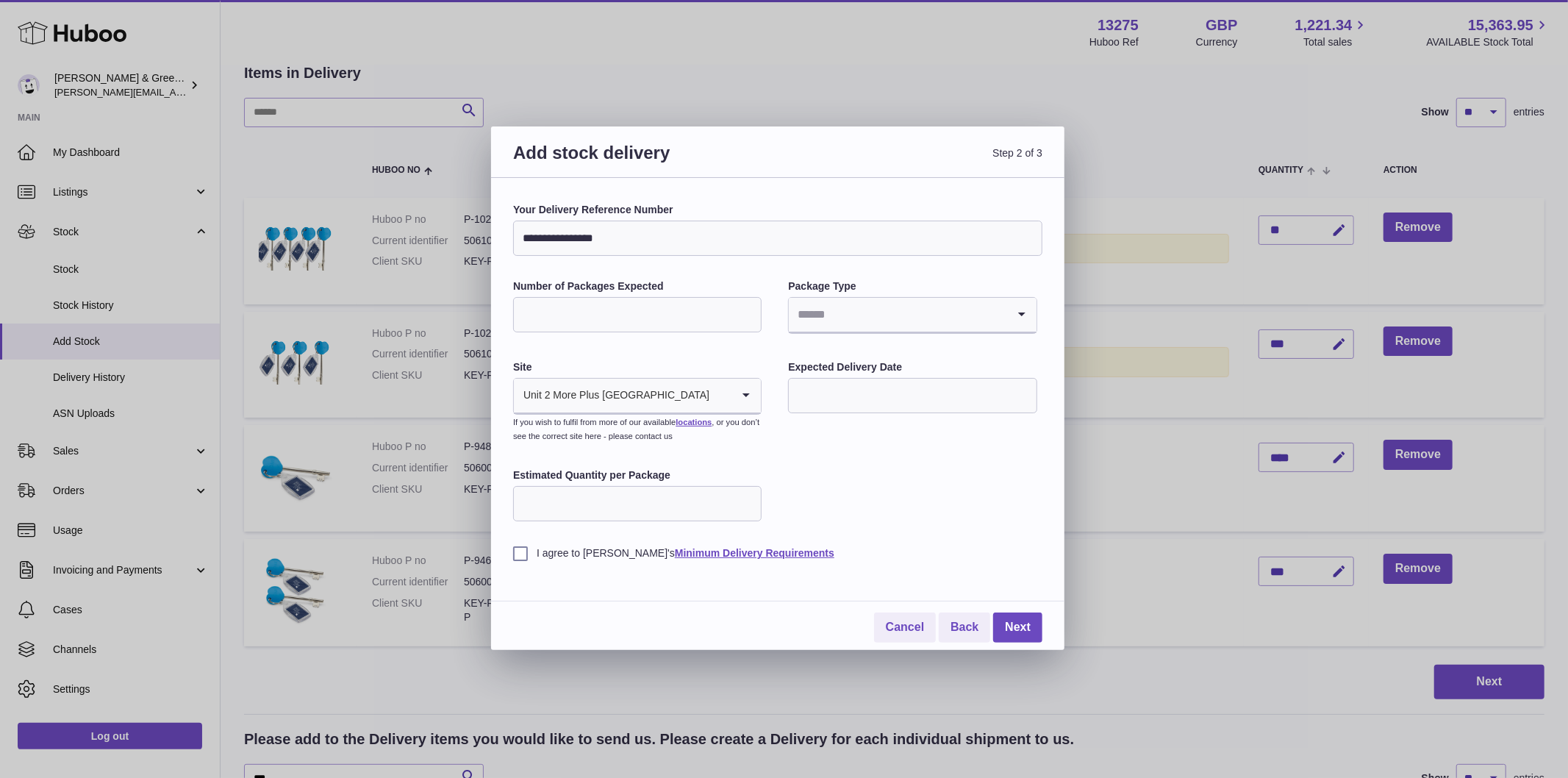
click at [604, 324] on input "Number of Packages Expected" at bounding box center [637, 314] width 248 height 35
click at [603, 322] on input "Number of Packages Expected" at bounding box center [637, 314] width 248 height 35
type input "*"
click at [876, 306] on input "Search for option" at bounding box center [898, 315] width 218 height 34
click at [884, 408] on li "Boxes" at bounding box center [912, 413] width 246 height 30
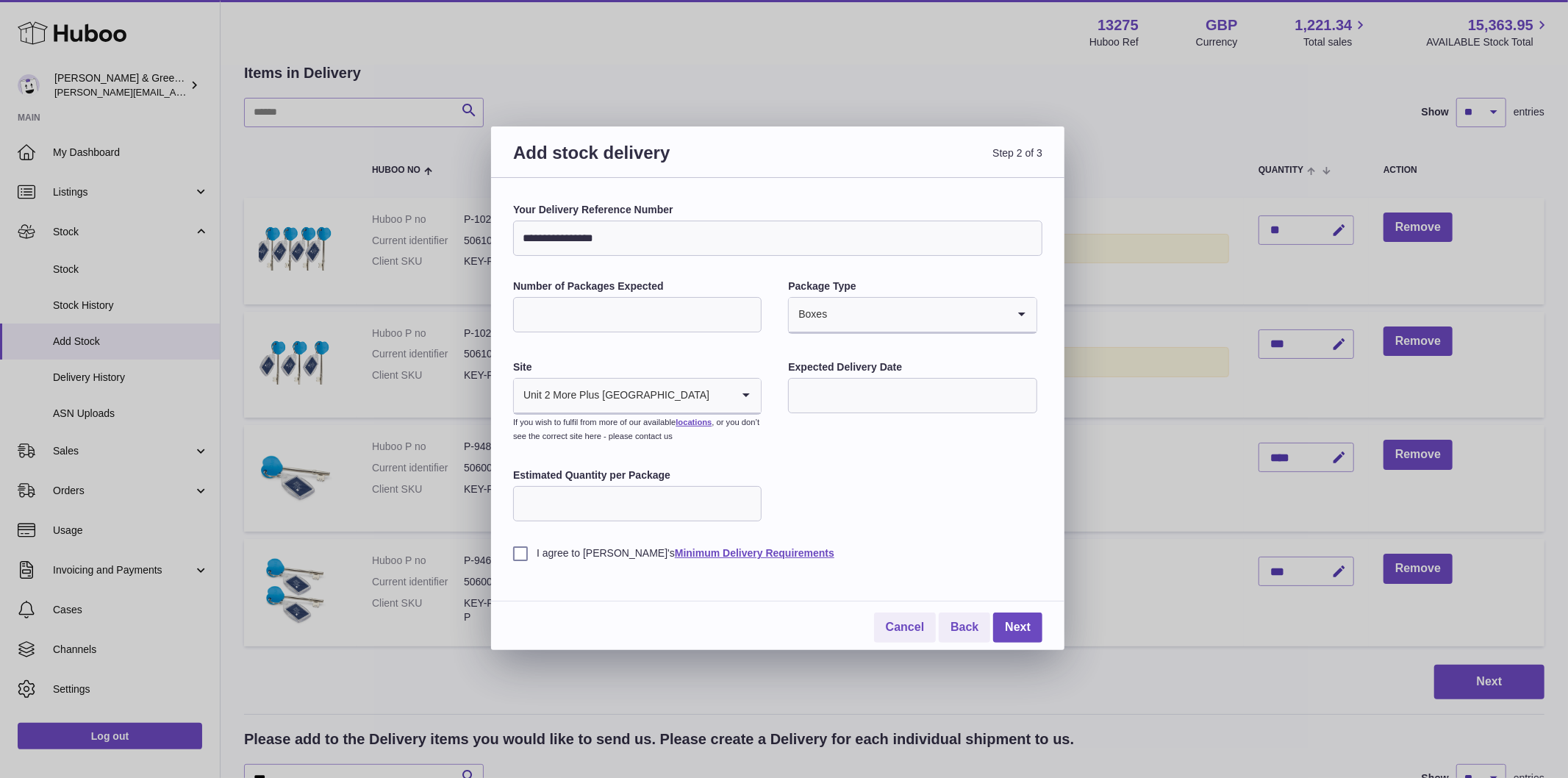
click at [884, 408] on input "text" at bounding box center [912, 395] width 248 height 35
click at [990, 426] on icon "button" at bounding box center [997, 431] width 18 height 18
click at [898, 494] on span "2" at bounding box center [900, 487] width 26 height 26
type input "**********"
click at [559, 503] on input "Estimated Quantity per Package" at bounding box center [637, 503] width 248 height 35
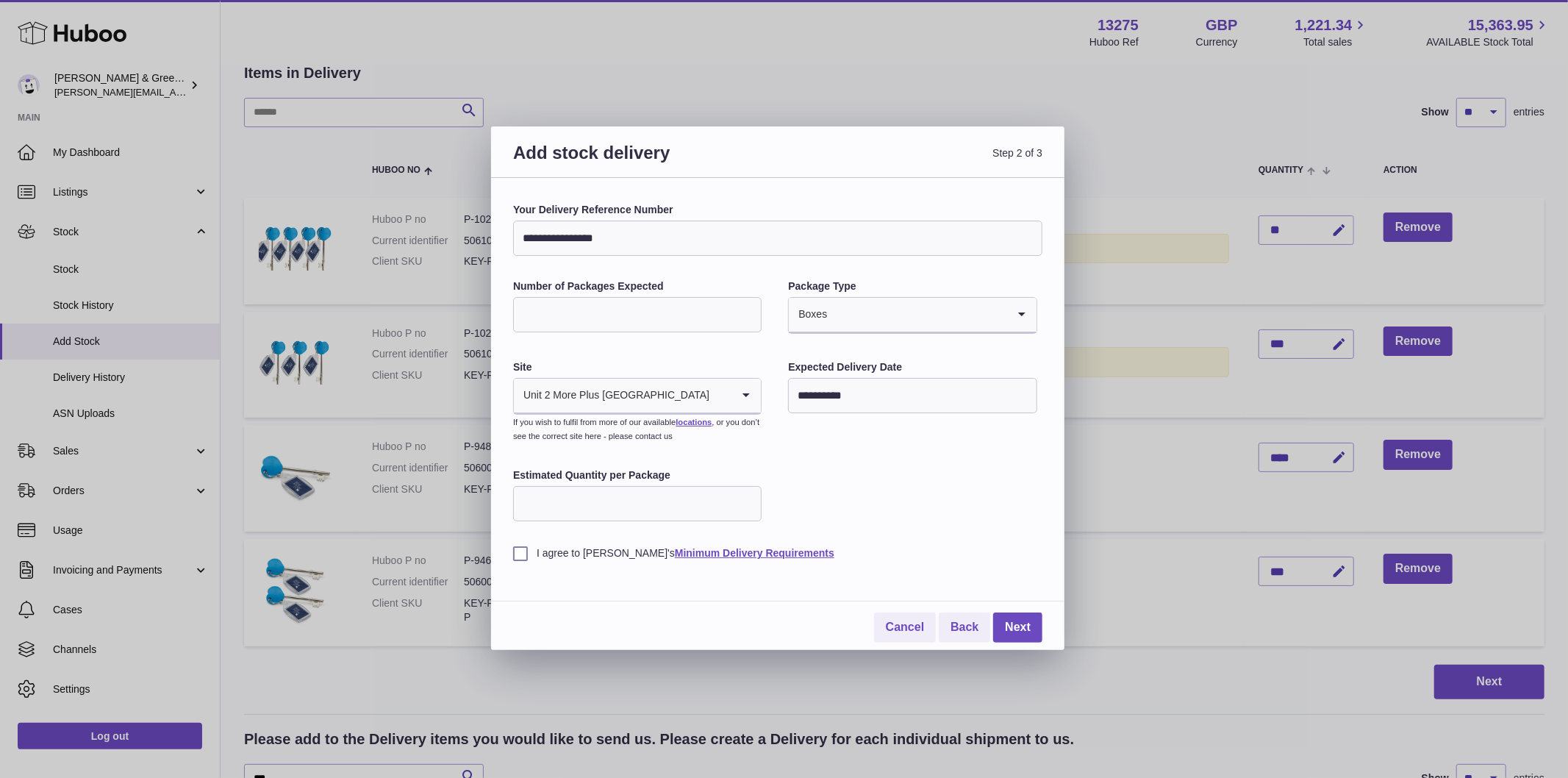
click at [559, 503] on input "Estimated Quantity per Package" at bounding box center [637, 503] width 248 height 35
type input "**"
click at [528, 552] on label "I agree to Huboo's Minimum Delivery Requirements" at bounding box center [777, 553] width 529 height 14
click at [1024, 623] on link "Next" at bounding box center [1017, 628] width 49 height 31
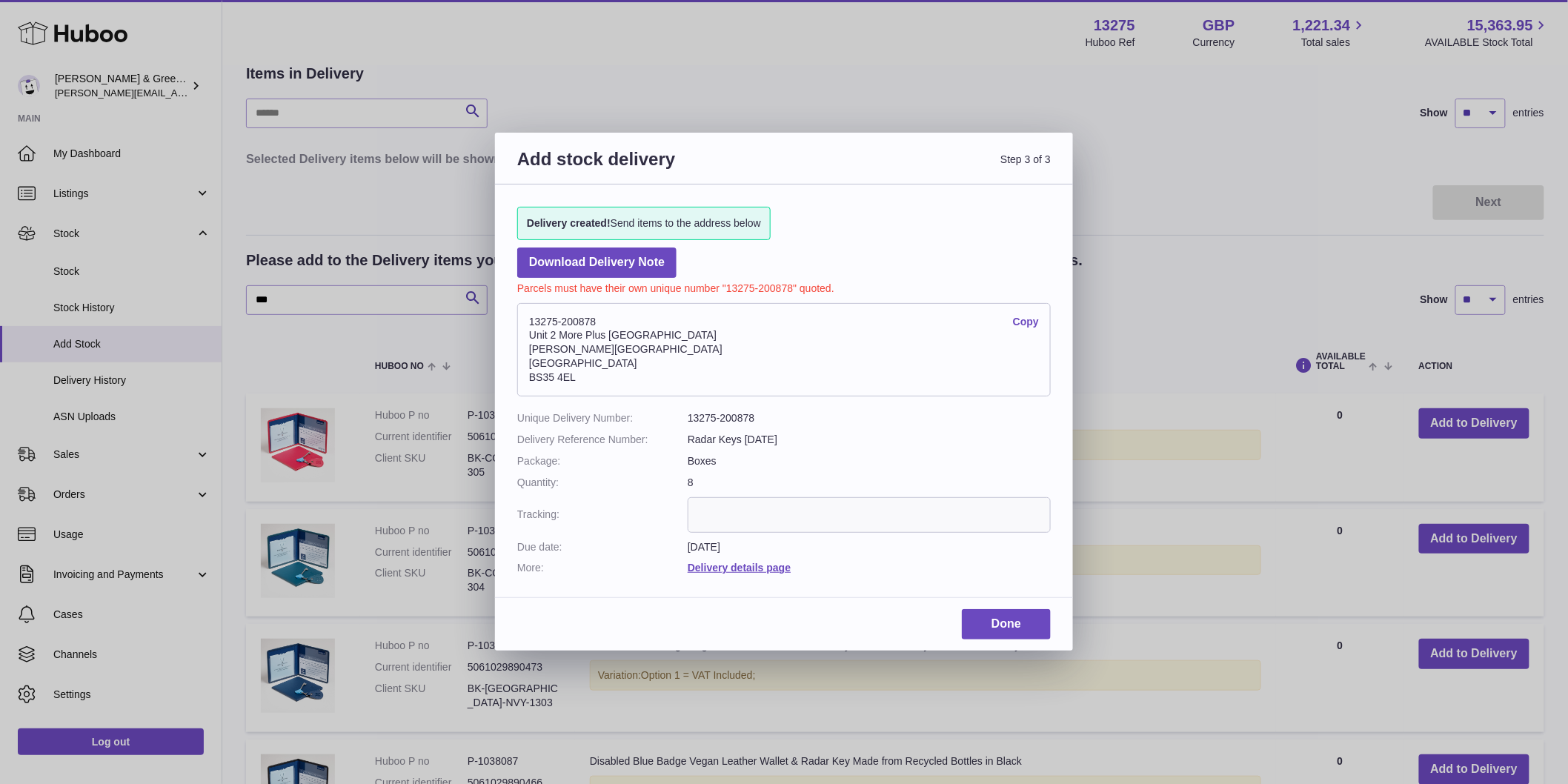
drag, startPoint x: 639, startPoint y: 319, endPoint x: 522, endPoint y: 324, distance: 117.1
click at [522, 324] on address "13275-200878 Copy Unit 2 More Plus Central Park Hudson Ave Severn Beach BS35 4EL" at bounding box center [784, 349] width 533 height 93
copy address "13275-200878"
click at [83, 200] on div "Add stock delivery Step 3 of 3 Delivery created! Send items to the address belo…" at bounding box center [784, 392] width 1568 height 784
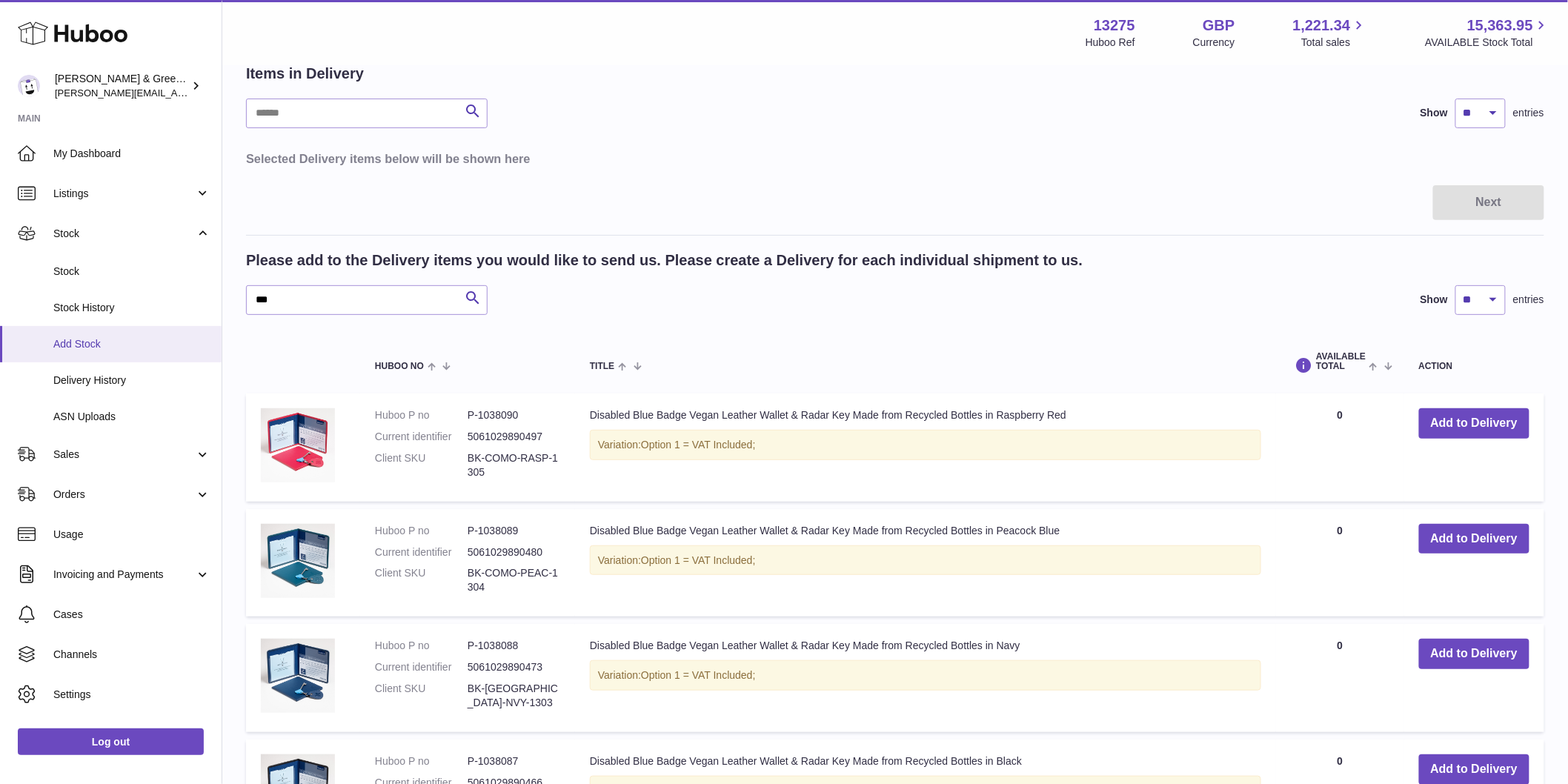
click at [120, 352] on link "Add Stock" at bounding box center [111, 344] width 221 height 36
click at [122, 381] on span "Delivery History" at bounding box center [131, 381] width 157 height 15
